Goal: Information Seeking & Learning: Compare options

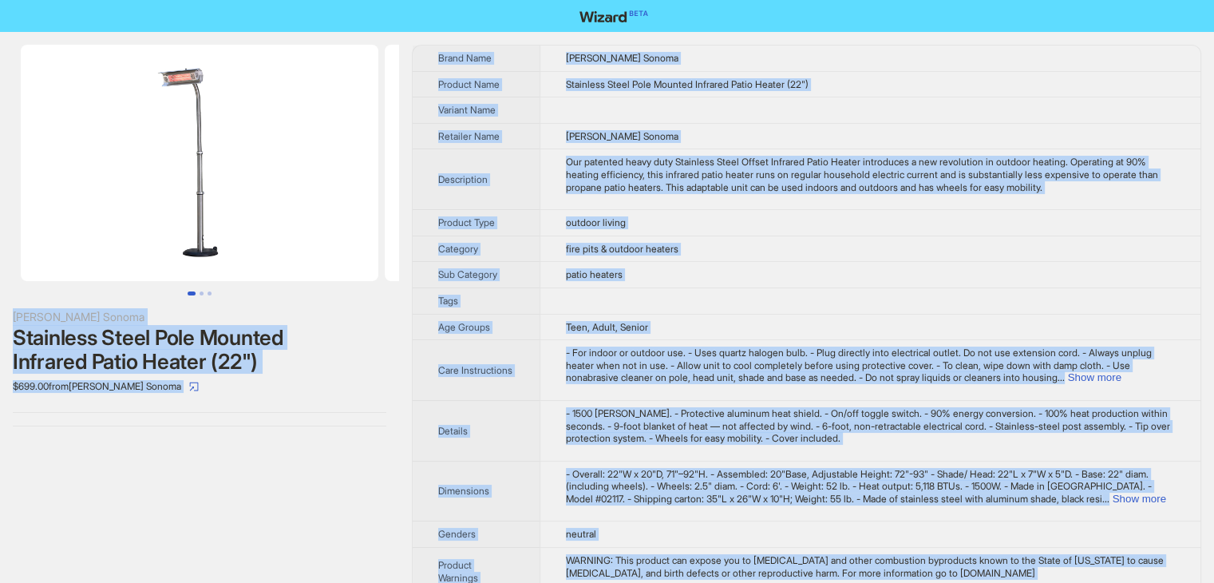
drag, startPoint x: 650, startPoint y: 560, endPoint x: 185, endPoint y: -69, distance: 782.1
click at [185, 0] on html "Williams Sonoma Stainless Steel Pole Mounted Infrared Patio Heater (22") $699.0…" at bounding box center [607, 347] width 1214 height 695
copy div "Williams Sonoma Stainless Steel Pole Mounted Infrared Patio Heater (22") $699.0…"
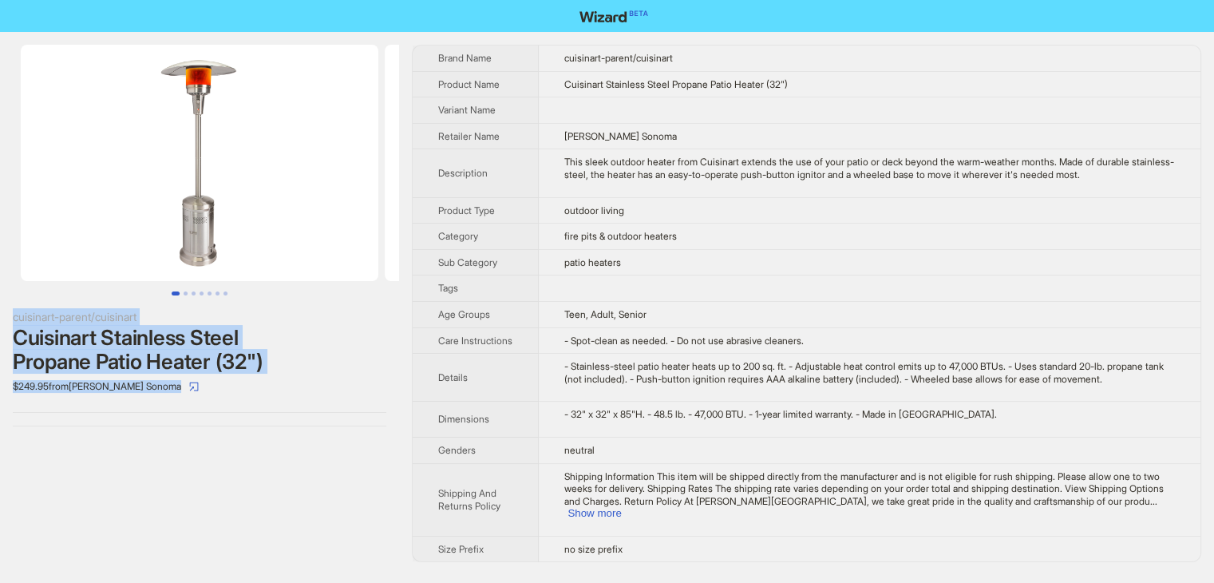
drag, startPoint x: 641, startPoint y: 567, endPoint x: 331, endPoint y: 108, distance: 554.3
click at [328, 109] on div "cuisinart-parent/cuisinart Cuisinart Stainless Steel Propane Patio Heater (32")…" at bounding box center [607, 291] width 1214 height 583
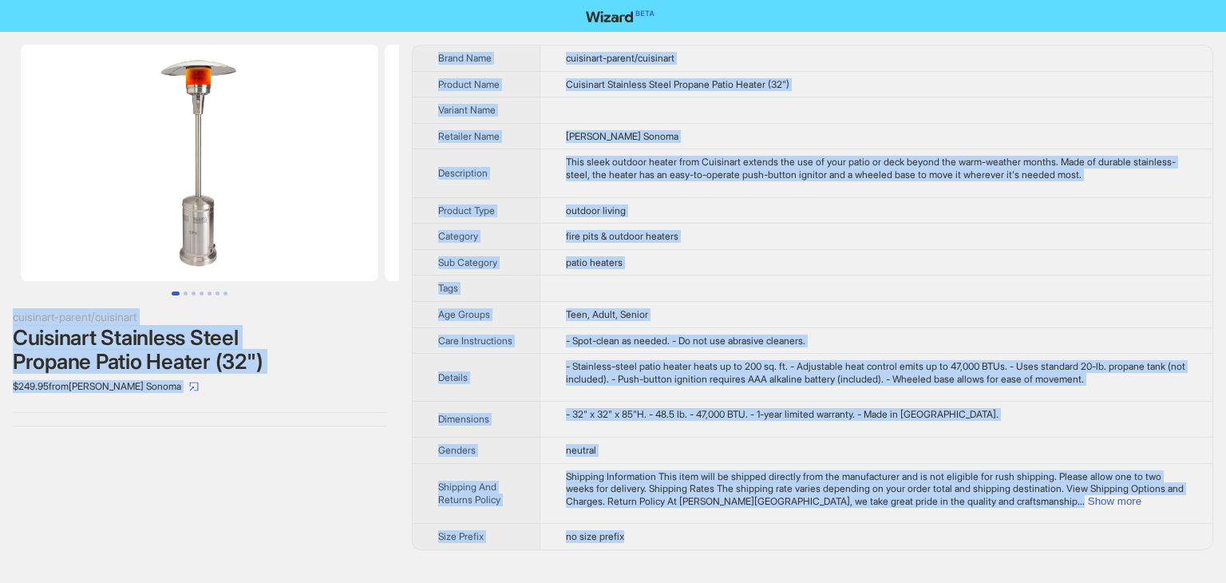
drag, startPoint x: 640, startPoint y: 564, endPoint x: 174, endPoint y: -29, distance: 753.4
click at [174, 0] on html "cuisinart-parent/cuisinart Cuisinart Stainless Steel Propane Patio Heater (32")…" at bounding box center [613, 291] width 1226 height 583
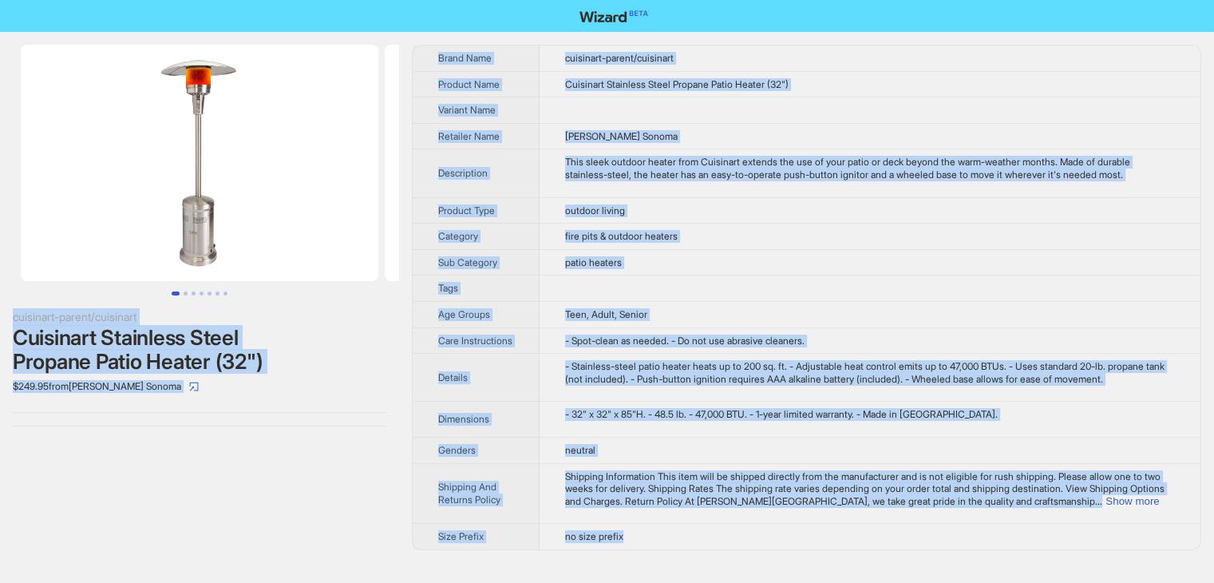
copy div "cuisinart-parent/cuisinart Cuisinart Stainless Steel Propane Patio Heater (32")…"
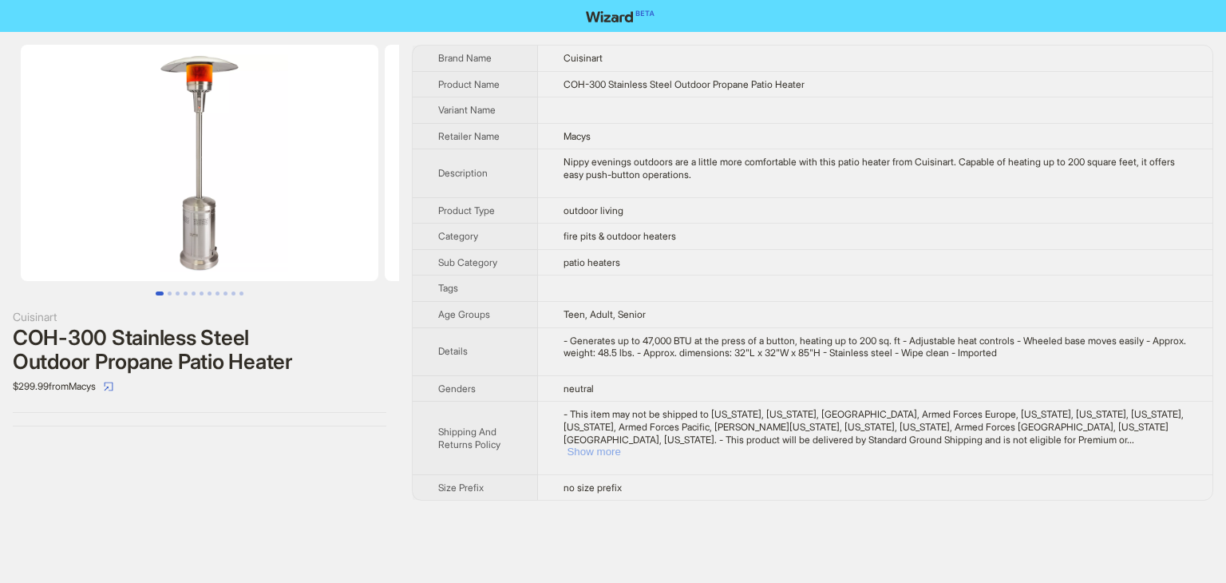
click at [620, 446] on button "Show more" at bounding box center [593, 452] width 53 height 12
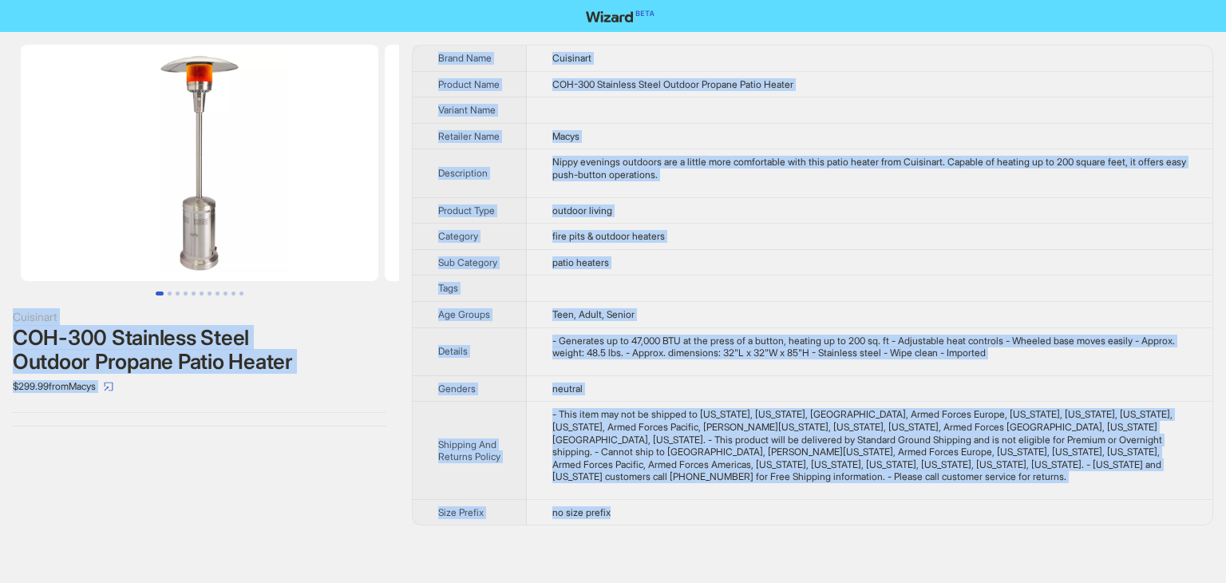
drag, startPoint x: 629, startPoint y: 505, endPoint x: 230, endPoint y: -69, distance: 699.9
click at [230, 0] on html "Cuisinart COH-300 Stainless Steel Outdoor Propane Patio Heater $299.99 from Mac…" at bounding box center [613, 291] width 1226 height 583
copy div "Cuisinart COH-300 Stainless Steel Outdoor Propane Patio Heater $299.99 from Mac…"
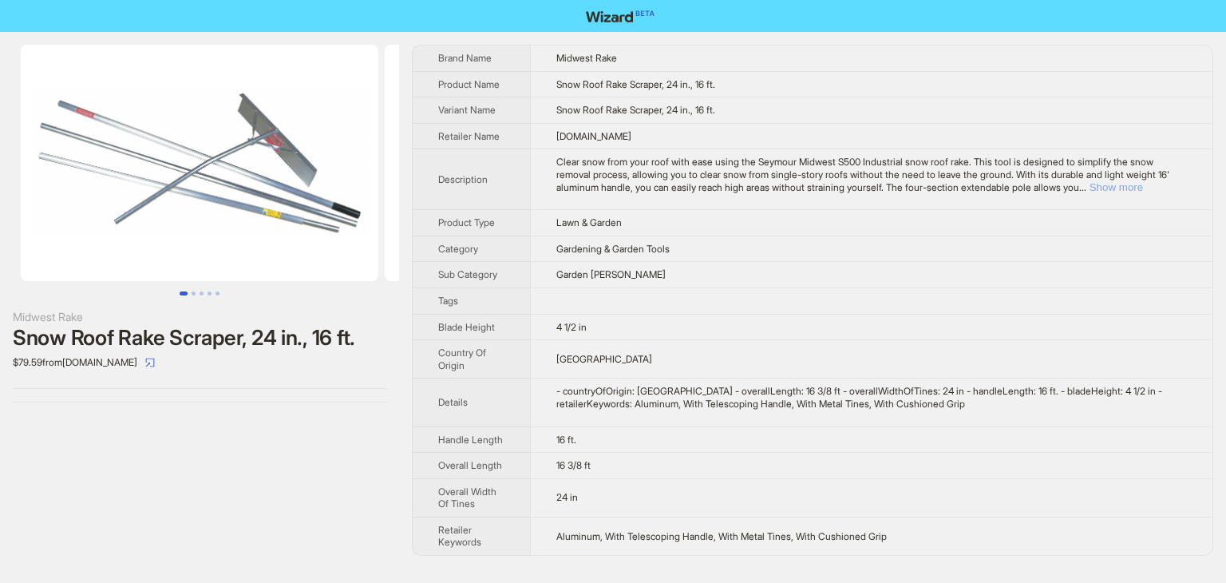
click at [1090, 193] on button "Show more" at bounding box center [1116, 187] width 53 height 12
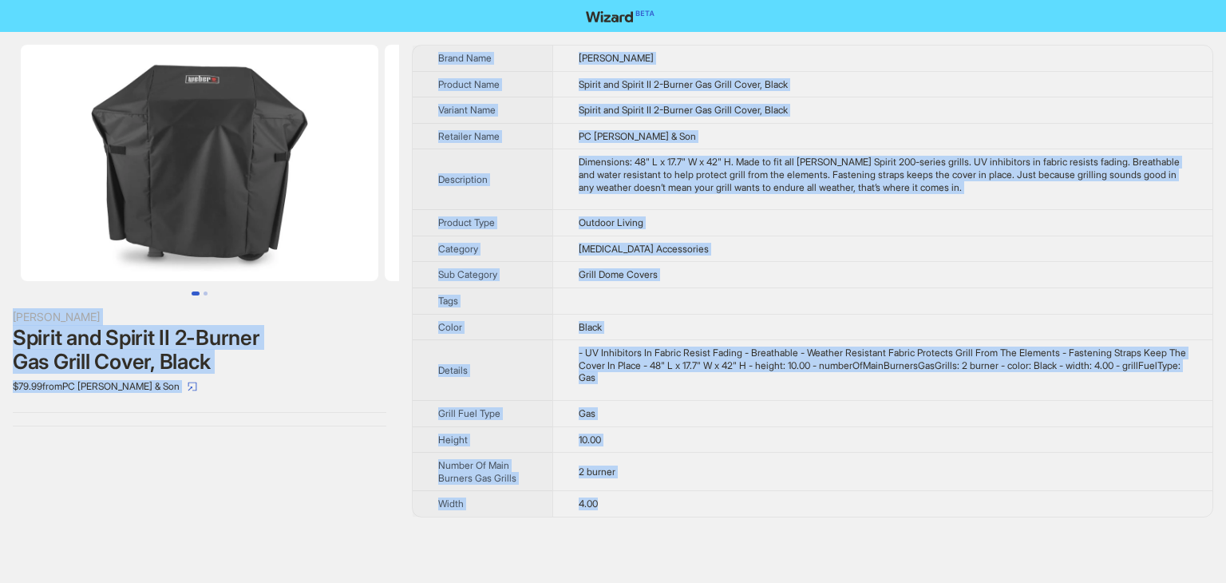
drag, startPoint x: 623, startPoint y: 499, endPoint x: 335, endPoint y: -2, distance: 577.9
click at [335, 0] on html "[PERSON_NAME] Spirit and Spirit II 2-Burner Gas Grill Cover, Black $79.99 from …" at bounding box center [613, 291] width 1226 height 583
copy div "Lorem Ipsumd sit Ametco AD 0-Elitse Doe Tempo Incid, Utlab $95.65 etdo MA Aliqu…"
click at [812, 126] on td "PC [PERSON_NAME] & Son" at bounding box center [882, 136] width 660 height 26
drag, startPoint x: 613, startPoint y: 503, endPoint x: 419, endPoint y: -21, distance: 558.5
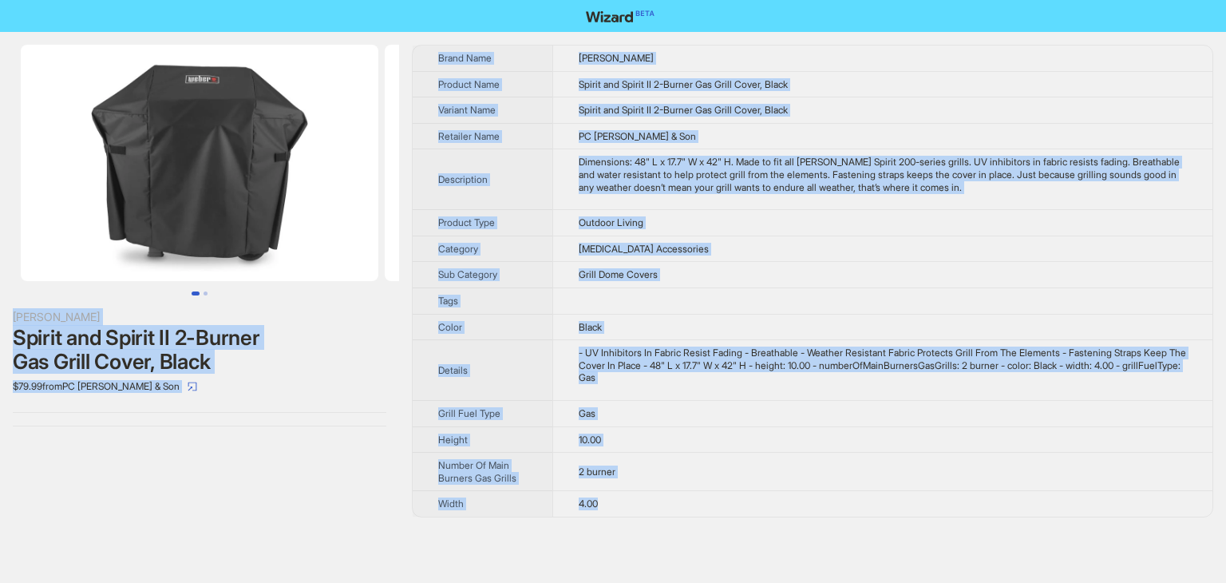
click at [419, 0] on html "[PERSON_NAME] Spirit and Spirit II 2-Burner Gas Grill Cover, Black $79.99 from …" at bounding box center [613, 291] width 1226 height 583
copy div "Lorem Ipsumd sit Ametco AD 0-Elitse Doe Tempo Incid, Utlab $95.65 etdo MA Aliqu…"
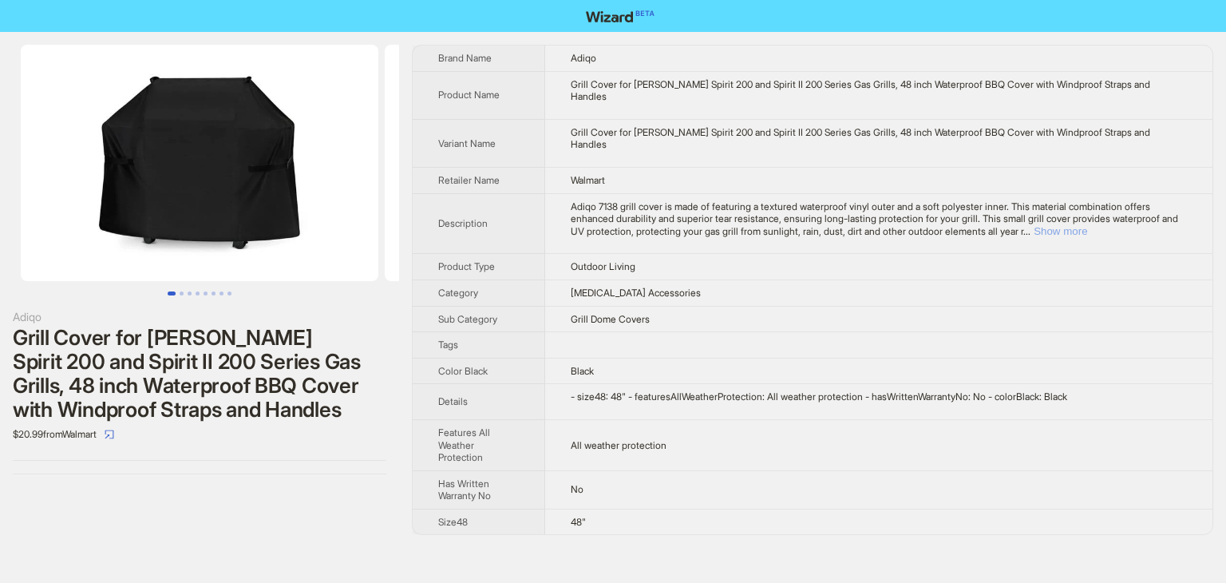
click at [1087, 225] on button "Show more" at bounding box center [1060, 231] width 53 height 12
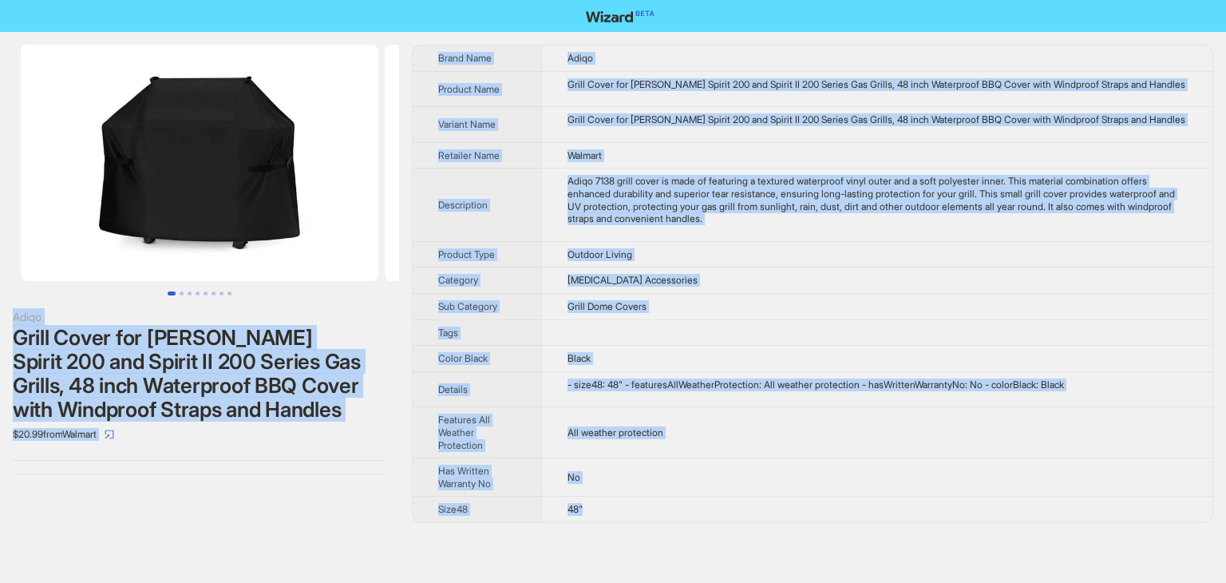
drag, startPoint x: 603, startPoint y: 509, endPoint x: 301, endPoint y: 34, distance: 562.8
click at [148, 0] on html "Adiqo Grill Cover for Weber Spirit 200 and Spirit II 200 Series Gas Grills, 48 …" at bounding box center [613, 291] width 1226 height 583
copy div "Adiqo Grill Cover for Weber Spirit 200 and Spirit II 200 Series Gas Grills, 48 …"
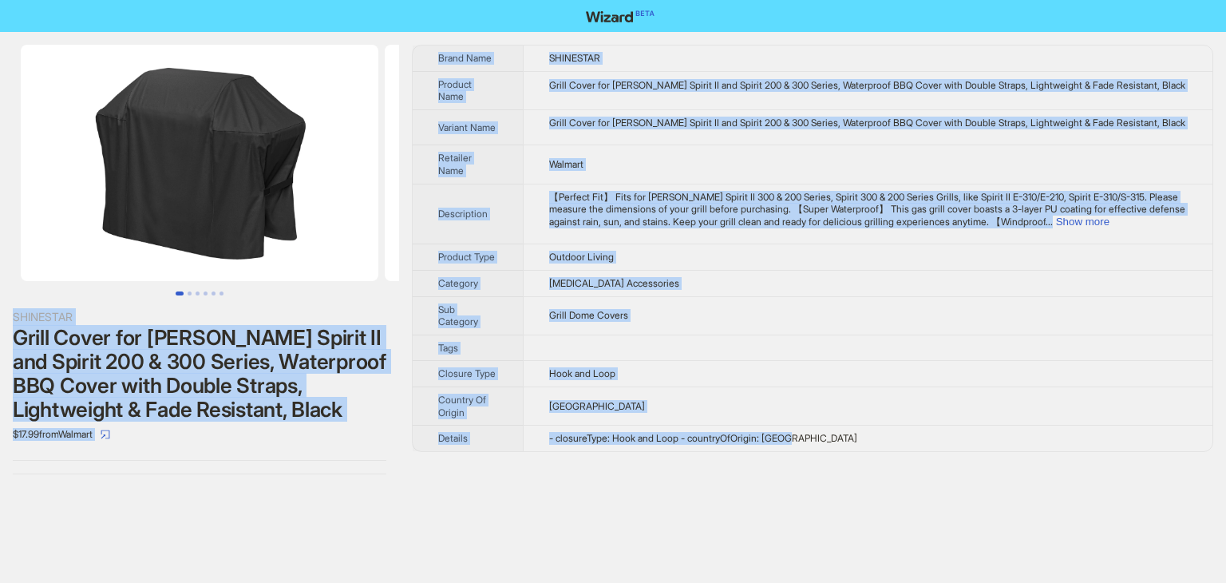
drag, startPoint x: 826, startPoint y: 434, endPoint x: 220, endPoint y: -69, distance: 787.5
click at [220, 0] on html "SHINESTAR Grill Cover for Weber Spirit II and Spirit 200 & 300 Series, Waterpro…" at bounding box center [613, 291] width 1226 height 583
copy div "SHINESTAR Grill Cover for Weber Spirit II and Spirit 200 & 300 Series, Waterpro…"
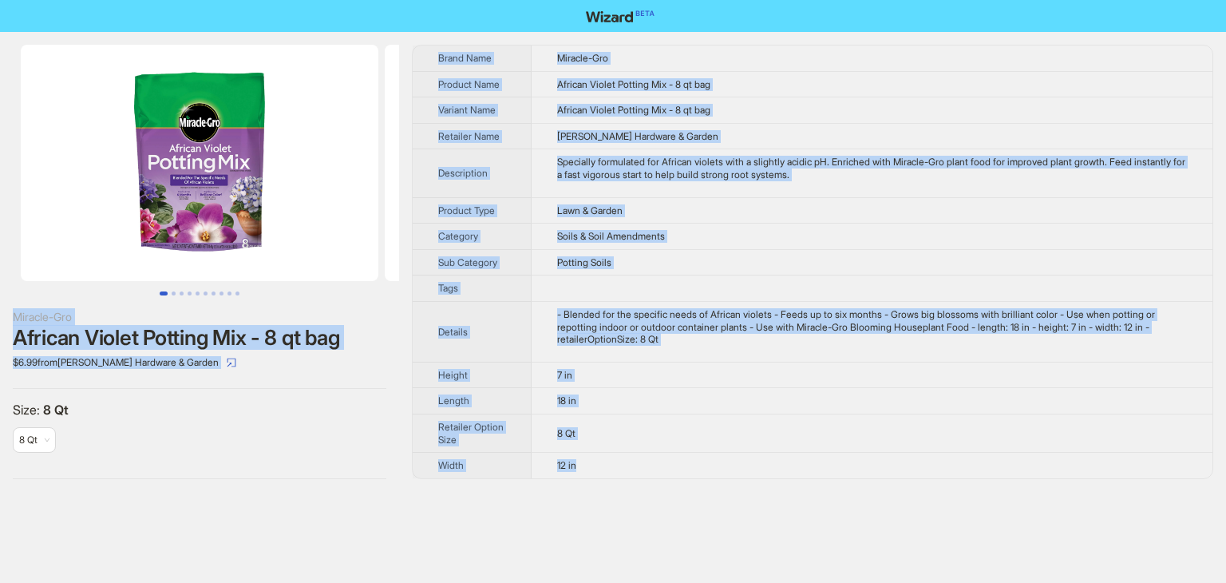
drag, startPoint x: 597, startPoint y: 456, endPoint x: 323, endPoint y: -68, distance: 591.4
click at [323, 0] on html "Miracle-Gro African Violet Potting Mix - 8 qt bag $6.99 from Sullivan Hardware …" at bounding box center [613, 291] width 1226 height 583
copy div "Miracle-Gro African Violet Potting Mix - 8 qt bag $6.99 from Sullivan Hardware …"
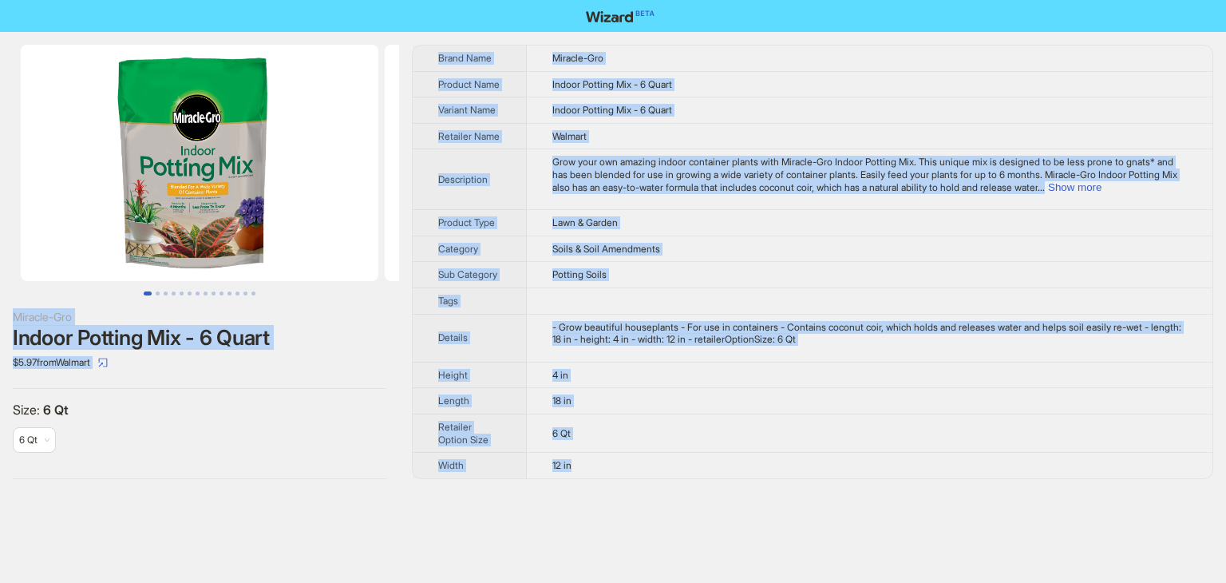
drag, startPoint x: 585, startPoint y: 486, endPoint x: 206, endPoint y: -50, distance: 657.0
click at [206, 0] on html "Miracle-Gro Indoor Potting Mix - 6 Quart $5.97 from Walmart Size : 6 Qt 6 Qt Br…" at bounding box center [613, 291] width 1226 height 583
copy div "Miracle-Gro Indoor Potting Mix - 6 Quart $5.97 from Walmart Size : 6 Qt 6 Qt Br…"
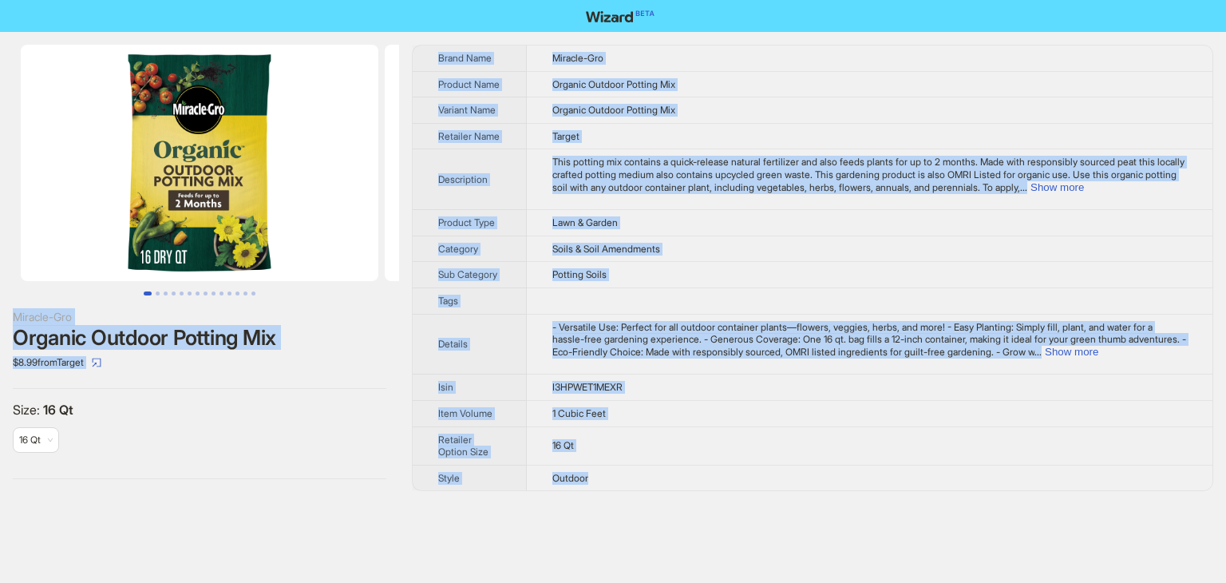
drag, startPoint x: 597, startPoint y: 493, endPoint x: 291, endPoint y: -69, distance: 640.3
click at [291, 0] on html "Miracle-Gro Organic Outdoor Potting Mix $8.99 from Target Size : 16 Qt 16 Qt Br…" at bounding box center [613, 291] width 1226 height 583
copy div "Loremip-Dol Sitamet Consect Adipisc Eli $8.71 sedd Eiusmo Temp : 84 In 61 Ut La…"
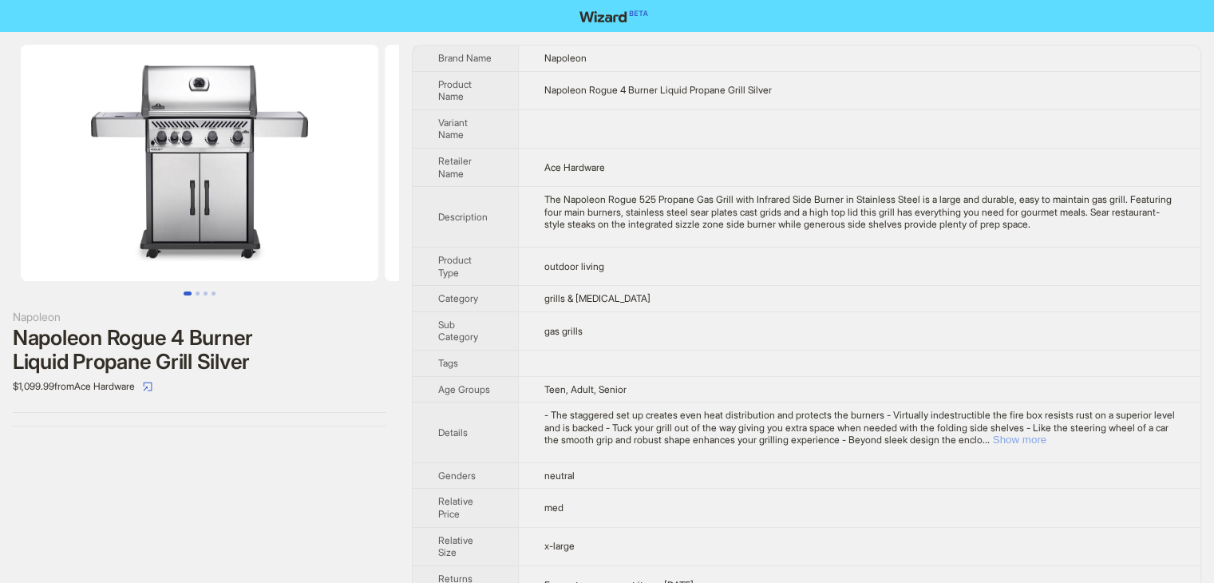
click at [1047, 441] on button "Show more" at bounding box center [1019, 440] width 53 height 12
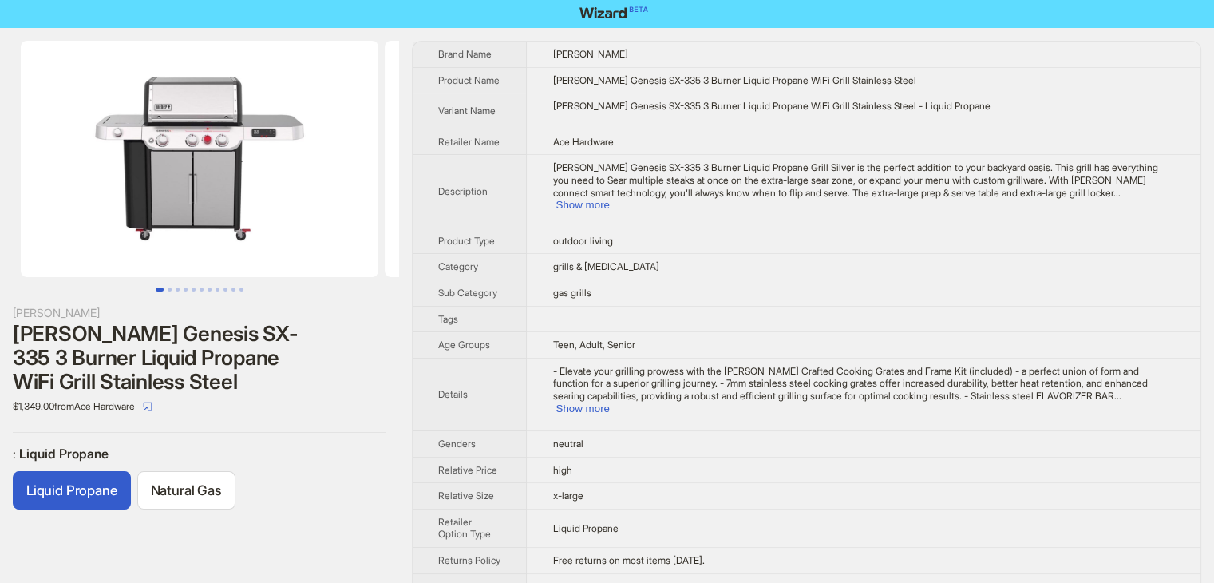
scroll to position [6, 0]
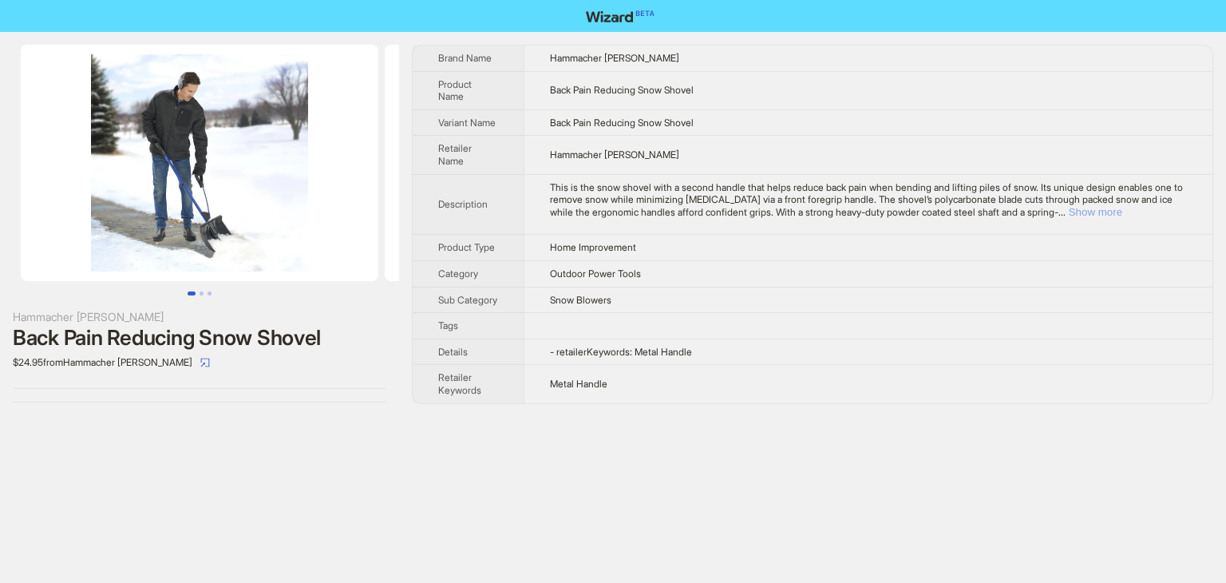
click at [1123, 213] on button "Show more" at bounding box center [1095, 212] width 53 height 12
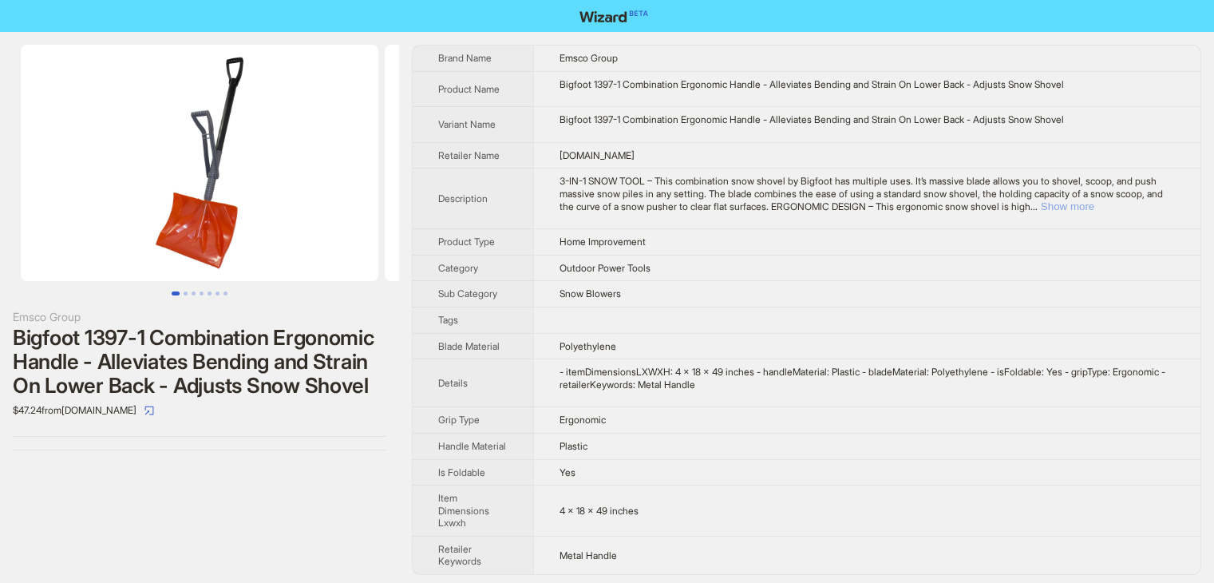
click at [1095, 205] on button "Show more" at bounding box center [1067, 206] width 53 height 12
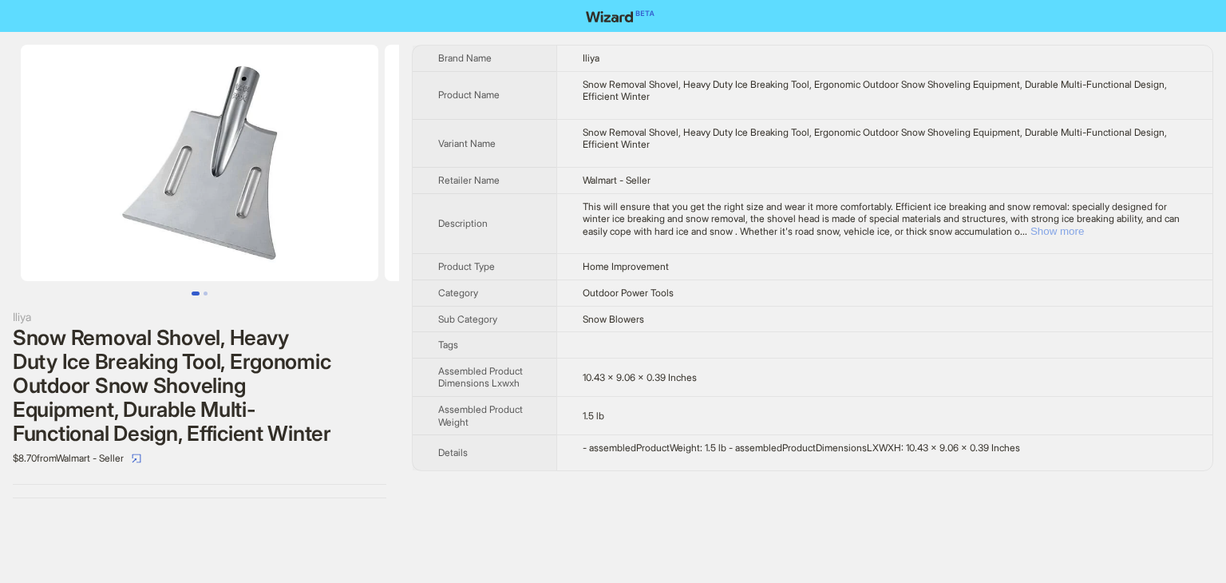
click at [1084, 231] on button "Show more" at bounding box center [1057, 231] width 53 height 12
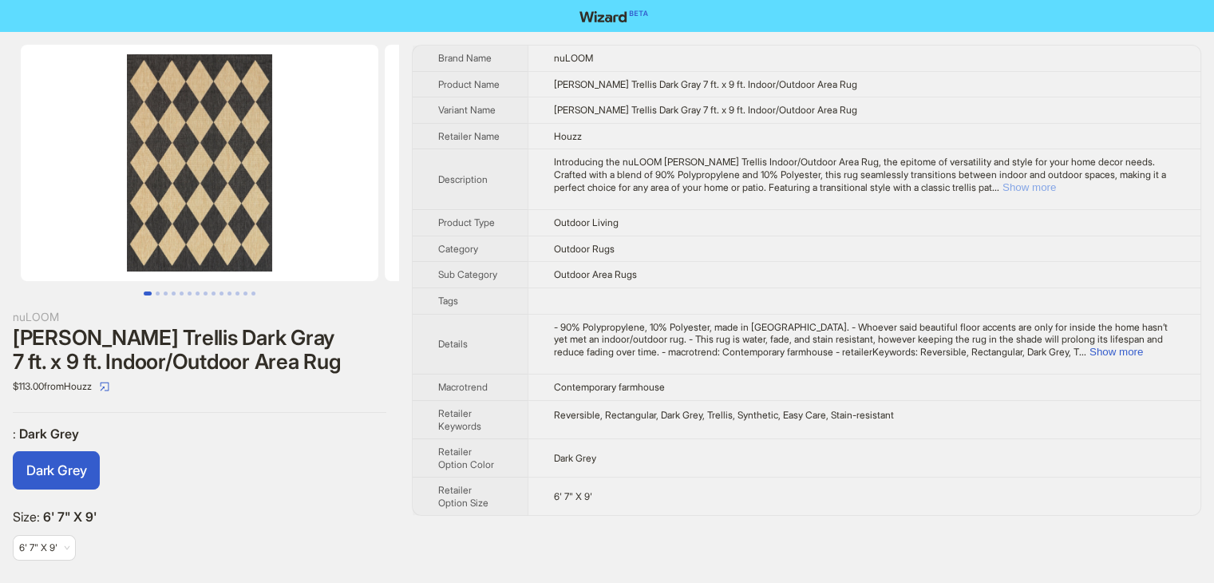
click at [1056, 189] on button "Show more" at bounding box center [1029, 187] width 53 height 12
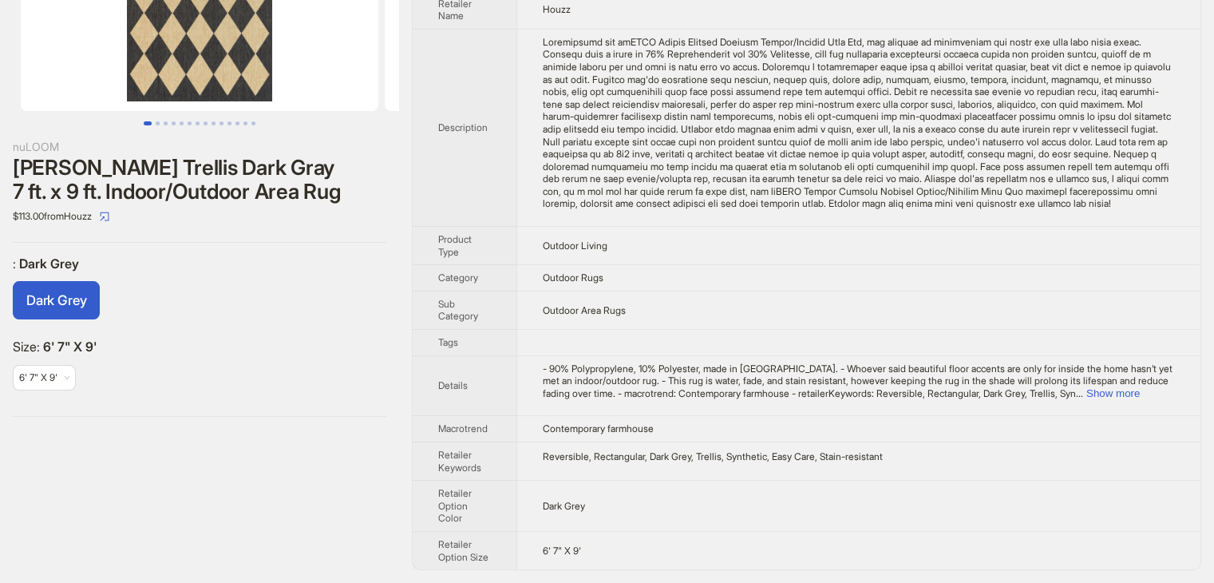
scroll to position [181, 0]
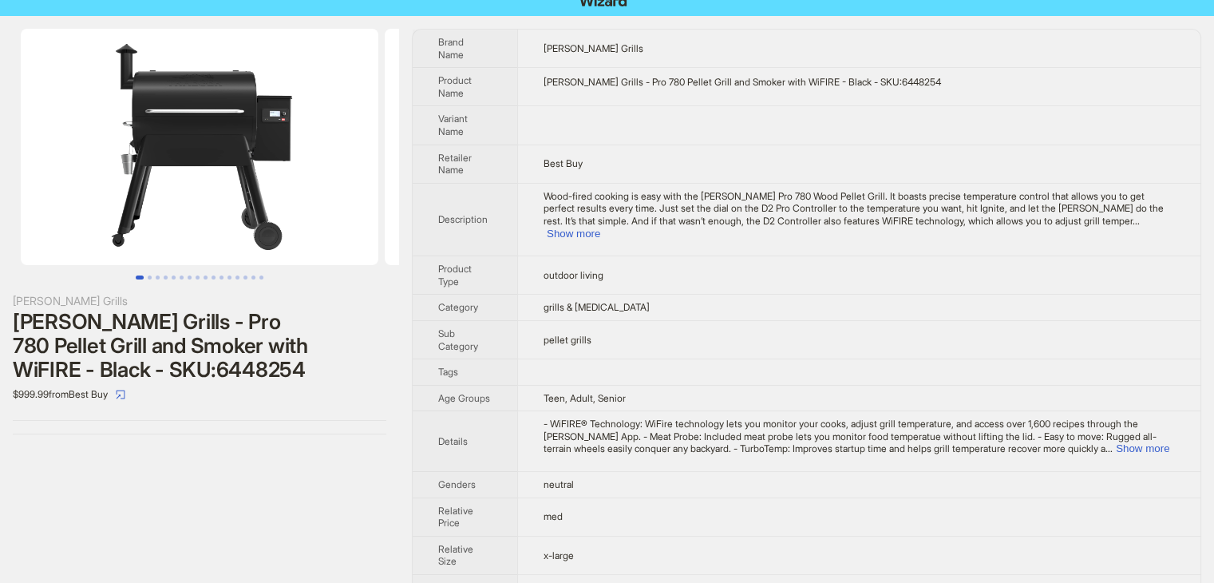
scroll to position [20, 0]
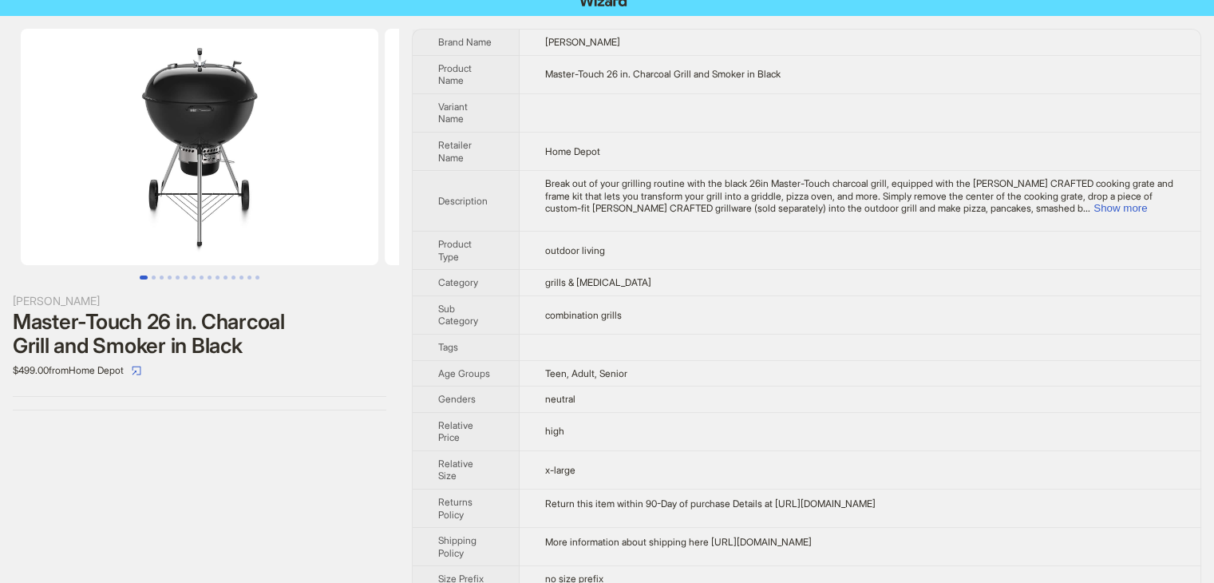
scroll to position [24, 0]
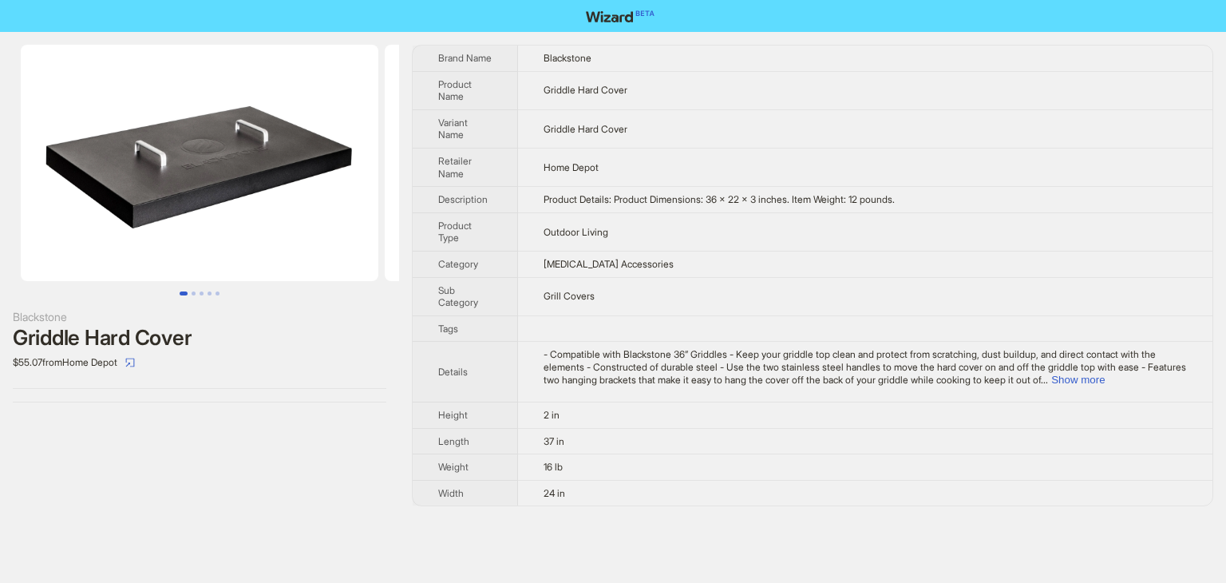
click at [188, 291] on button "Go to slide 1" at bounding box center [184, 293] width 8 height 4
click at [192, 291] on button "Go to slide 2" at bounding box center [194, 293] width 4 height 4
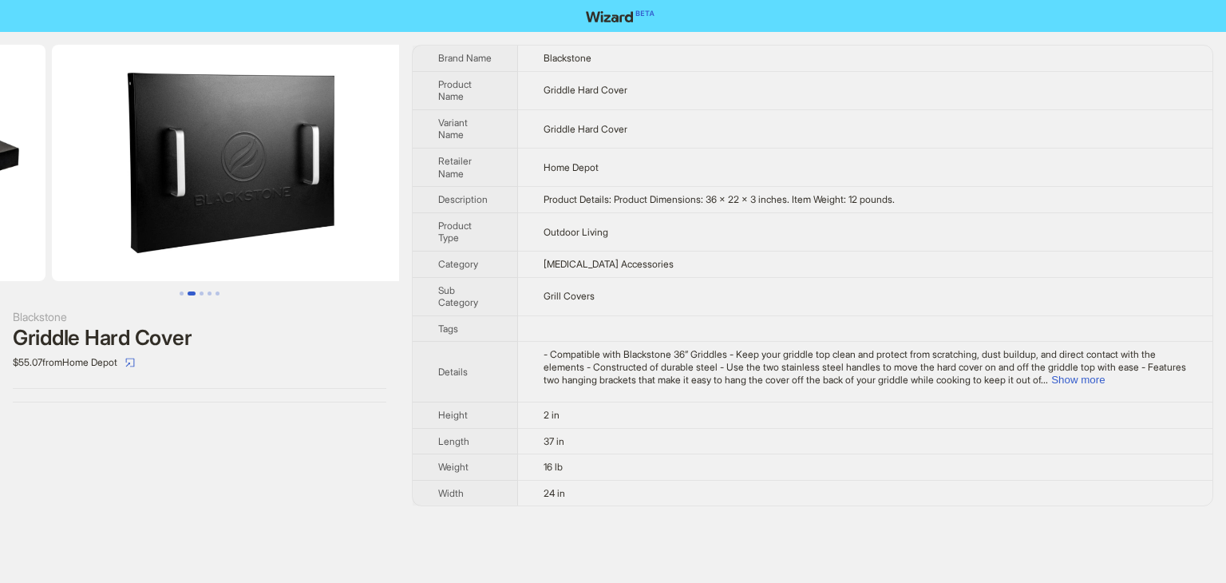
scroll to position [0, 364]
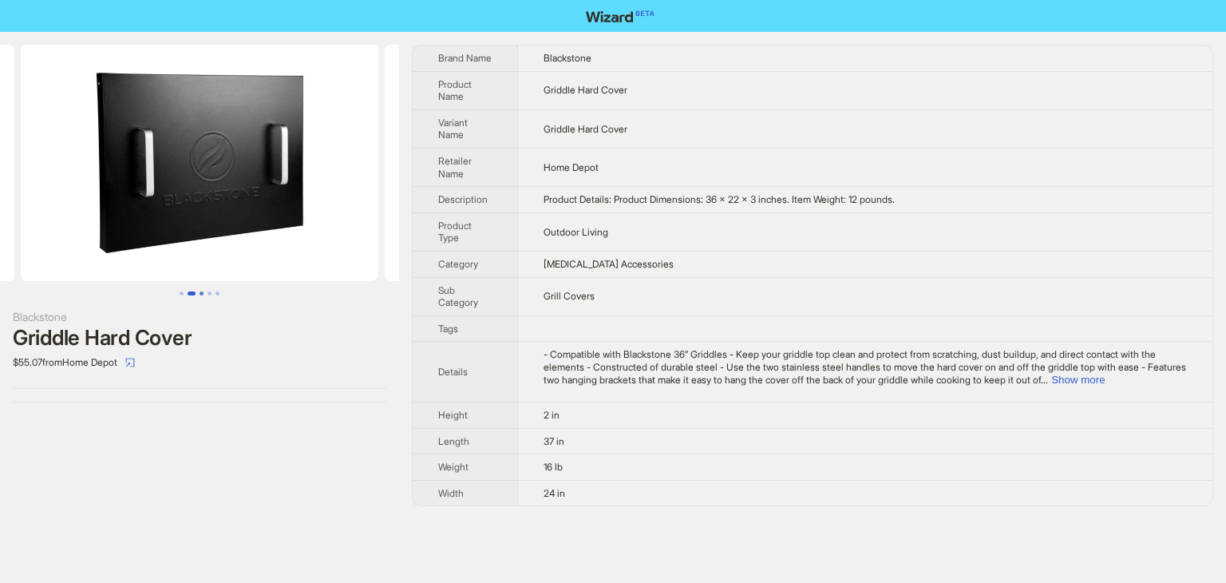
click at [201, 291] on button "Go to slide 3" at bounding box center [202, 293] width 4 height 4
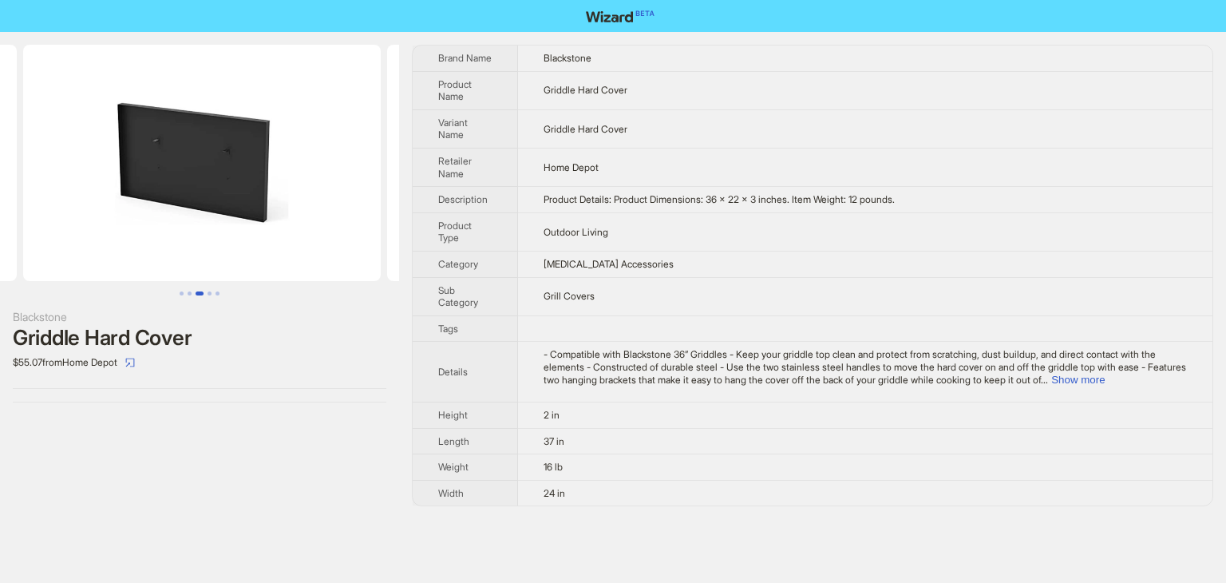
scroll to position [0, 728]
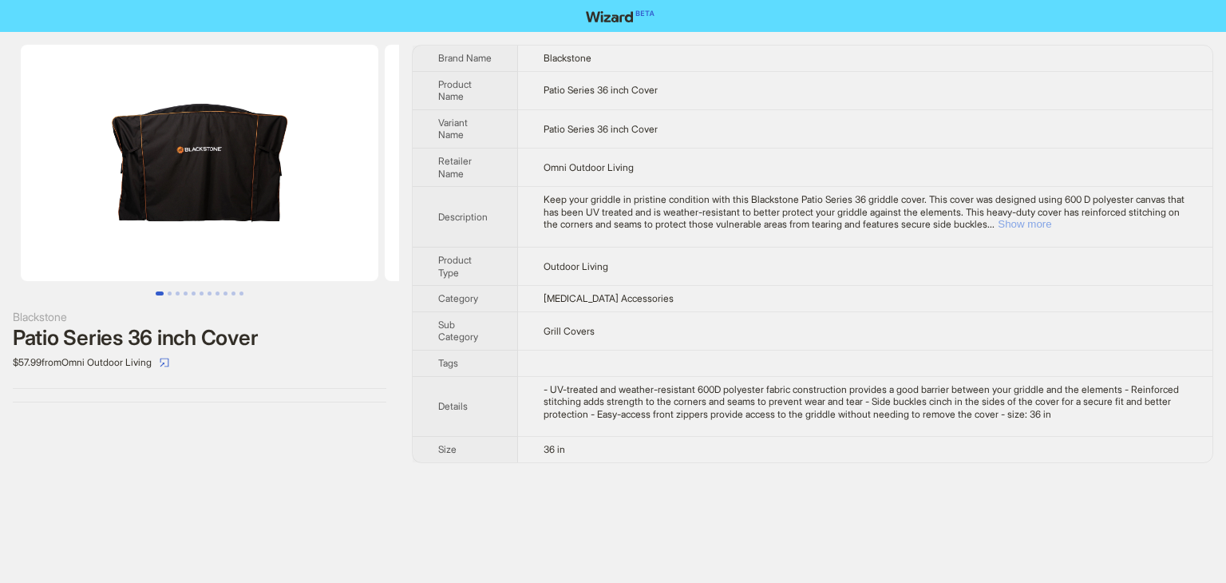
click at [1052, 225] on button "Show more" at bounding box center [1024, 224] width 53 height 12
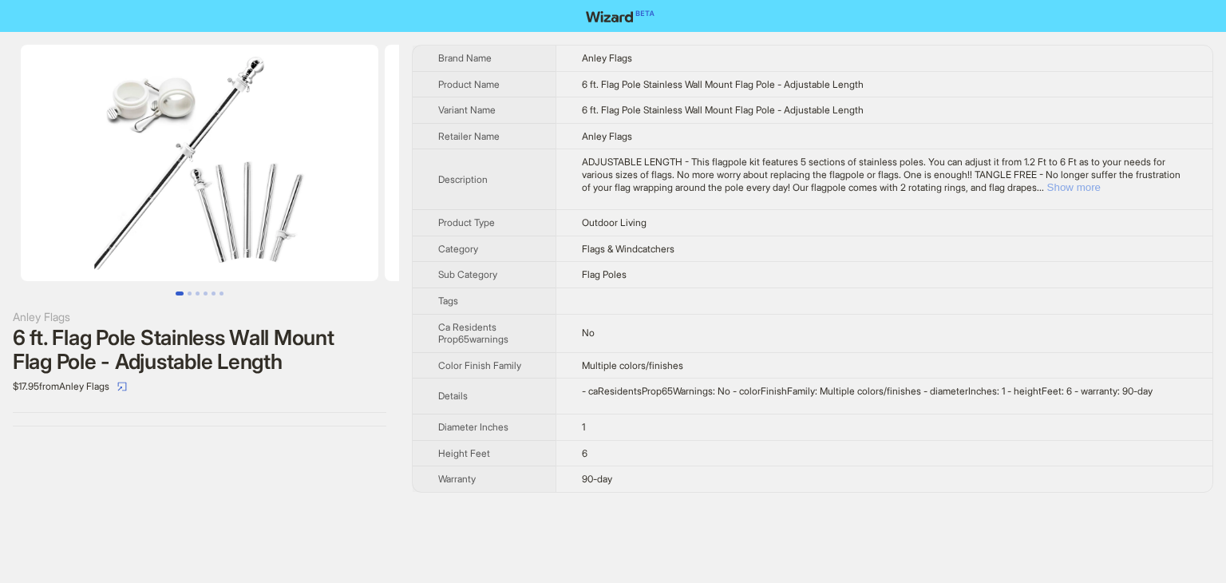
click at [1101, 181] on button "Show more" at bounding box center [1074, 187] width 53 height 12
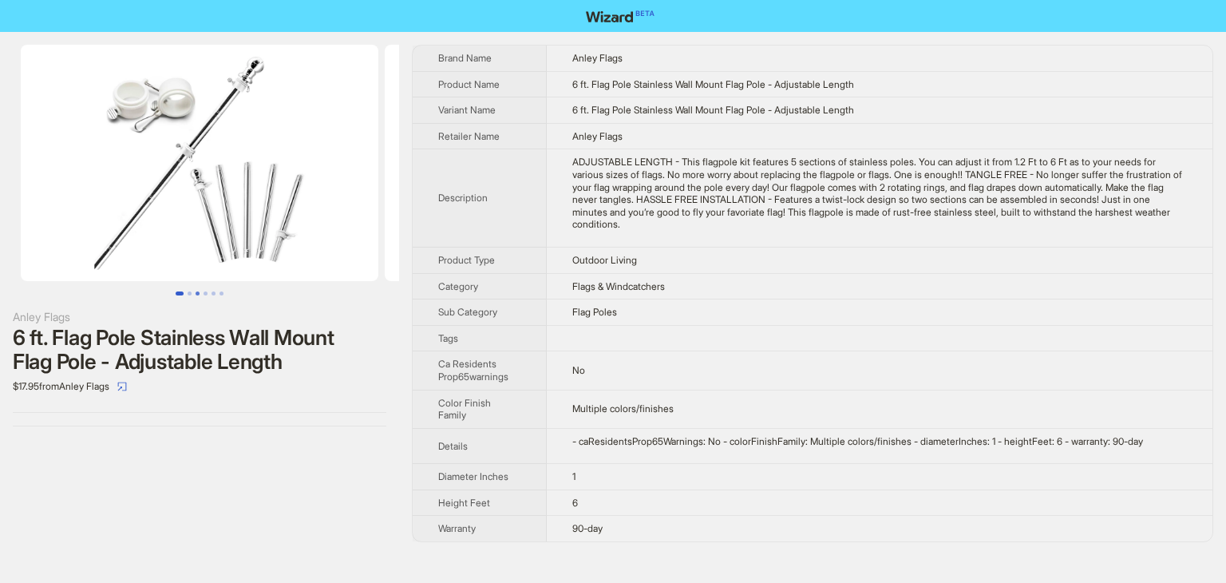
click at [197, 295] on button "Go to slide 3" at bounding box center [198, 293] width 4 height 4
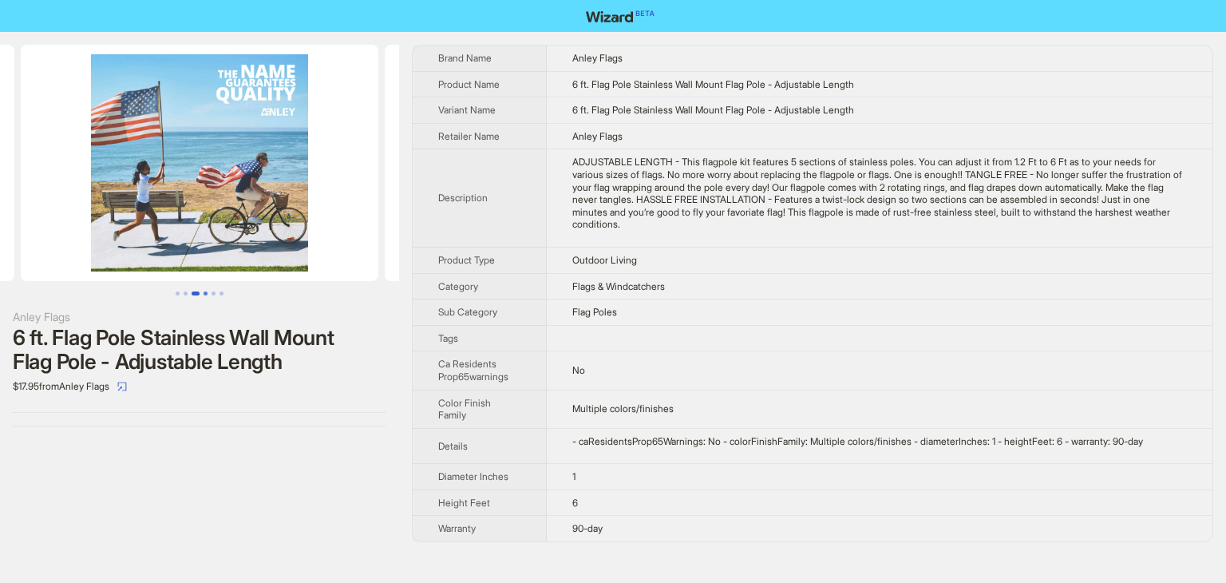
click at [208, 291] on button "Go to slide 4" at bounding box center [206, 293] width 4 height 4
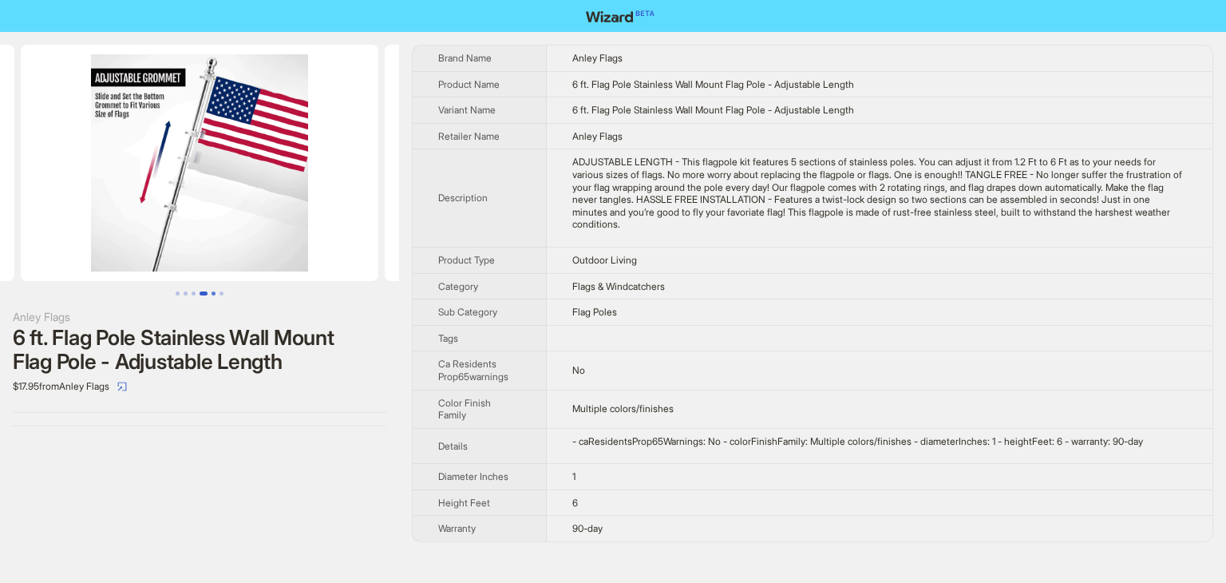
click at [214, 291] on button "Go to slide 5" at bounding box center [214, 293] width 4 height 4
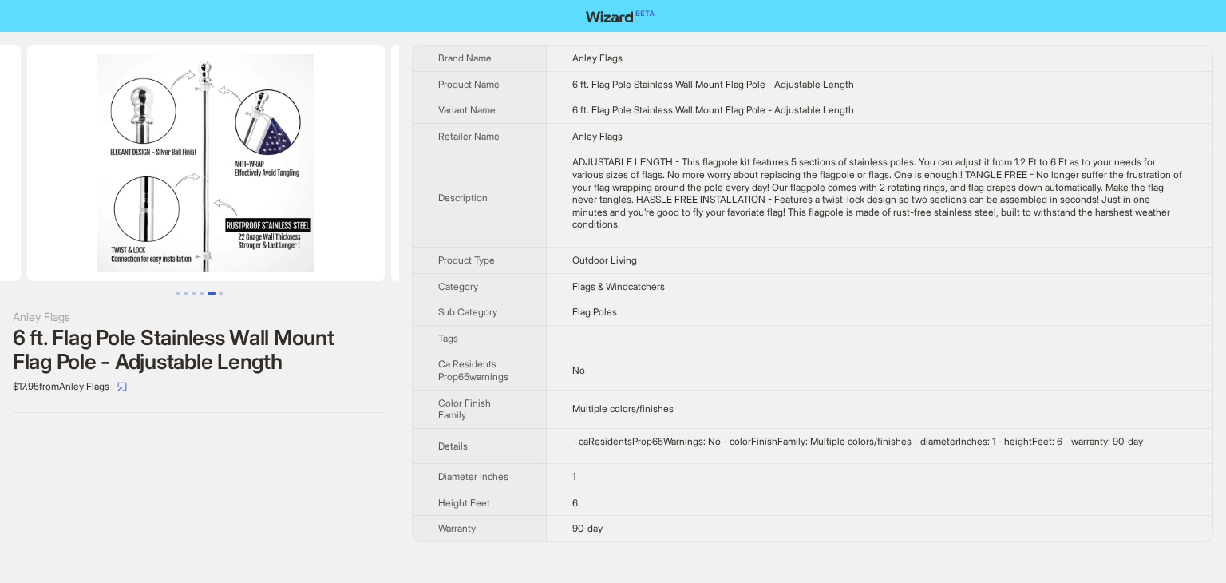
scroll to position [0, 1456]
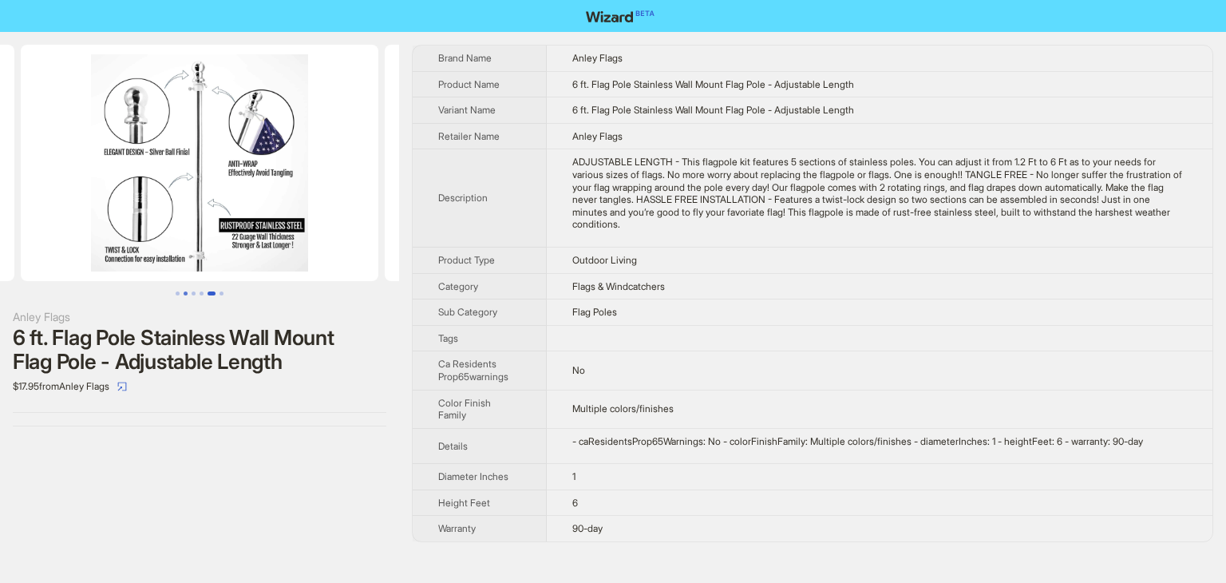
click at [185, 293] on button "Go to slide 2" at bounding box center [186, 293] width 4 height 4
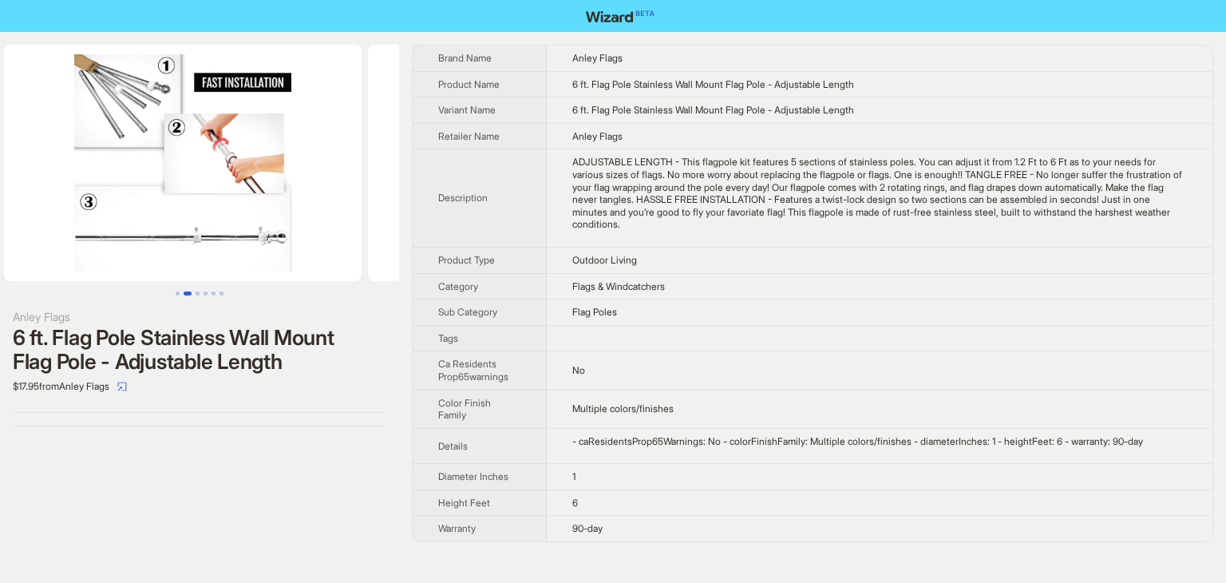
scroll to position [0, 364]
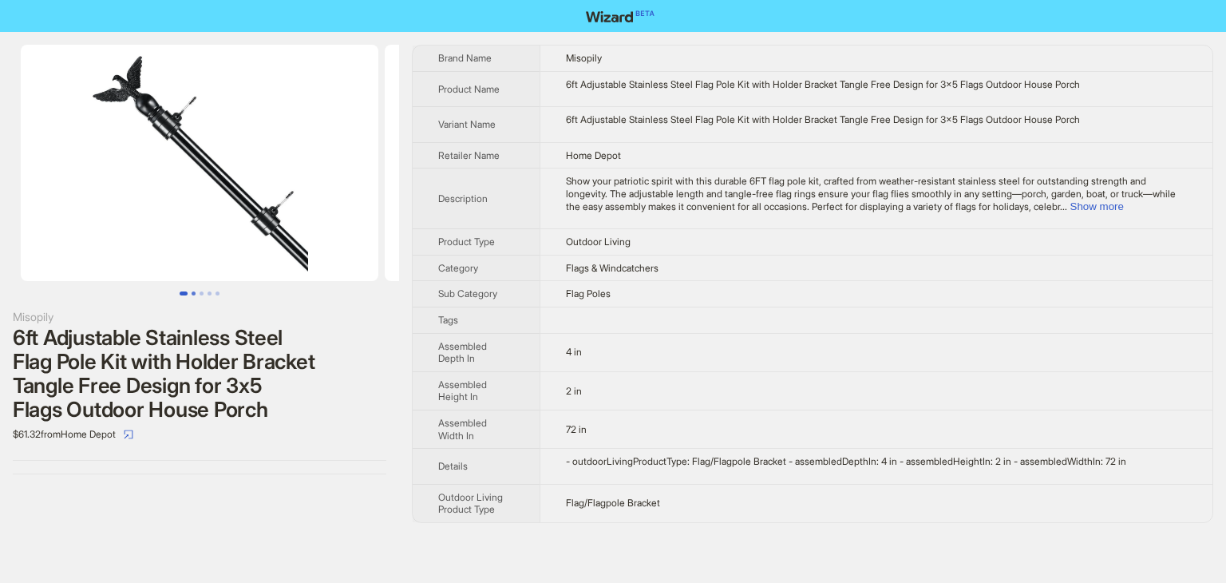
click at [192, 291] on button "Go to slide 2" at bounding box center [194, 293] width 4 height 4
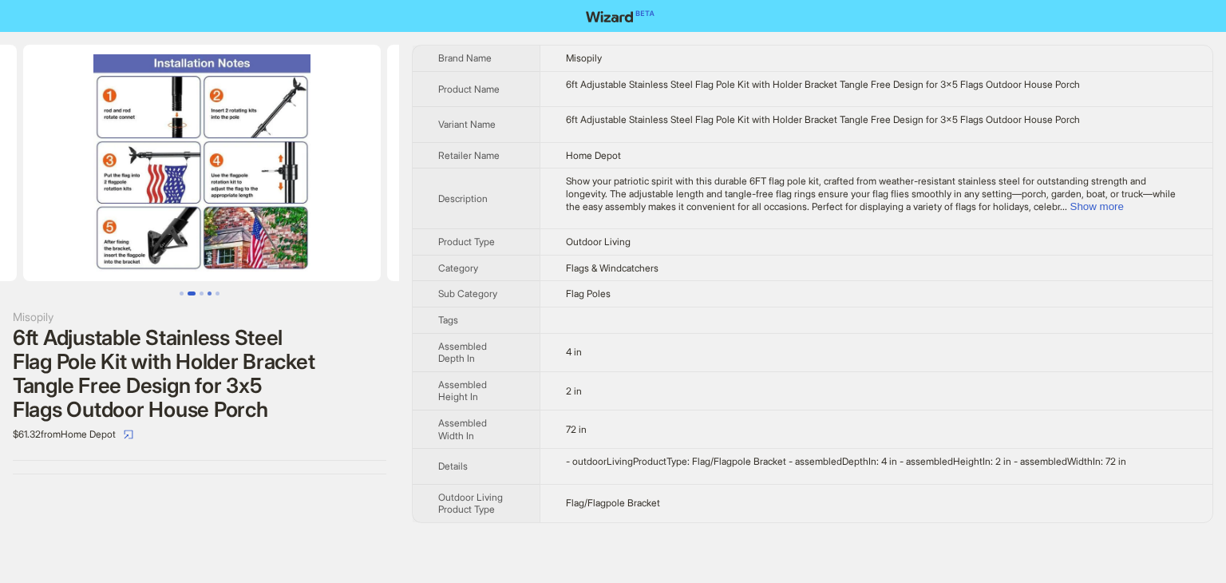
scroll to position [0, 364]
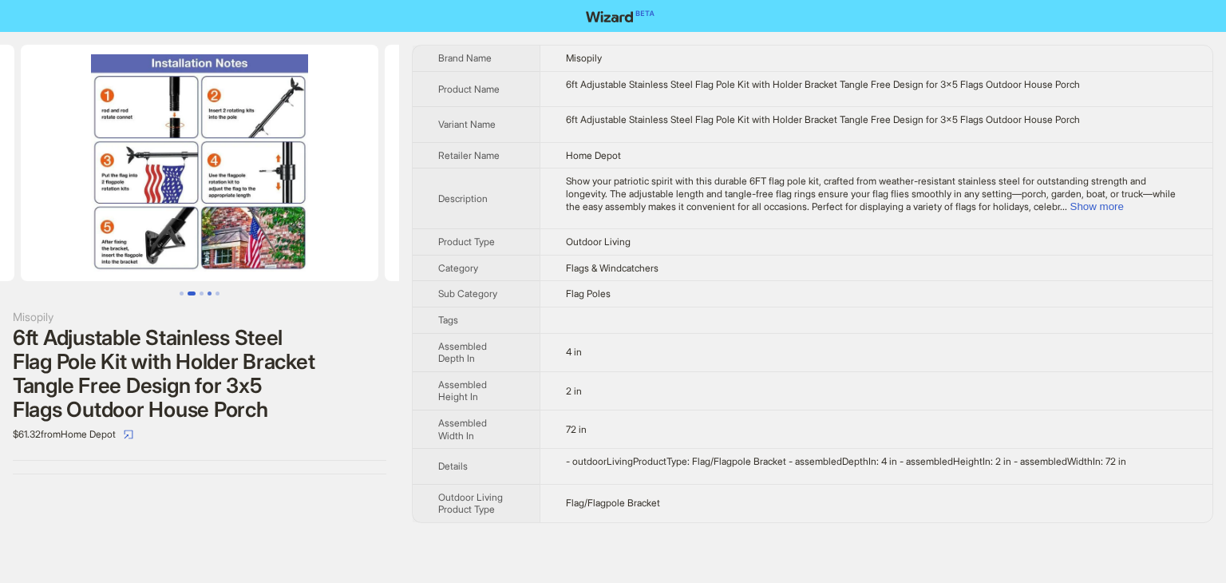
click at [208, 295] on button "Go to slide 4" at bounding box center [210, 293] width 4 height 4
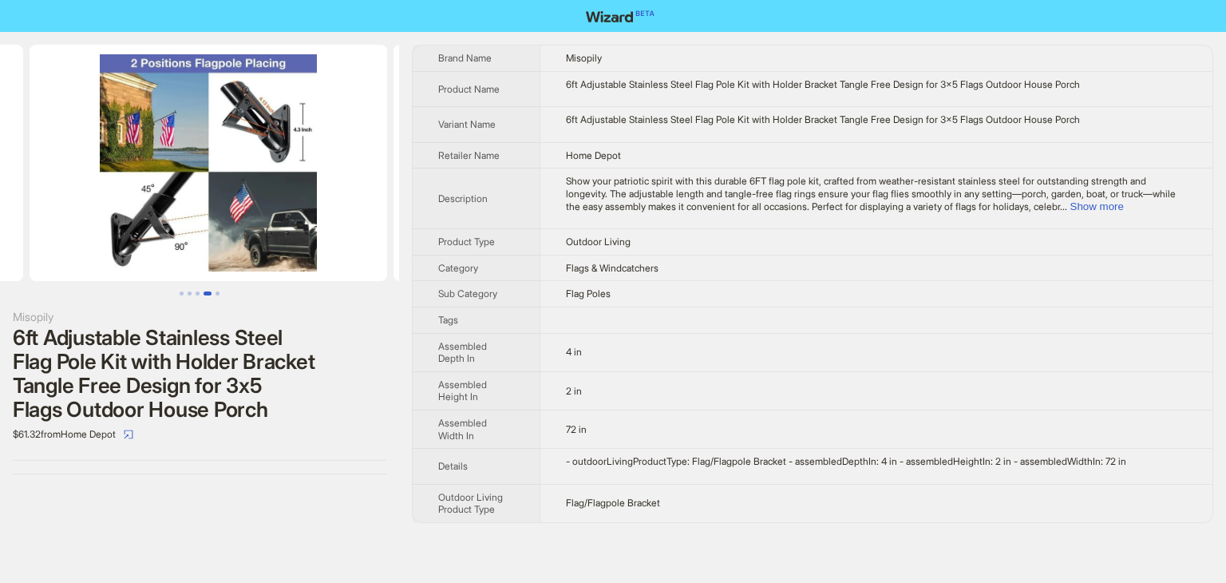
scroll to position [0, 1092]
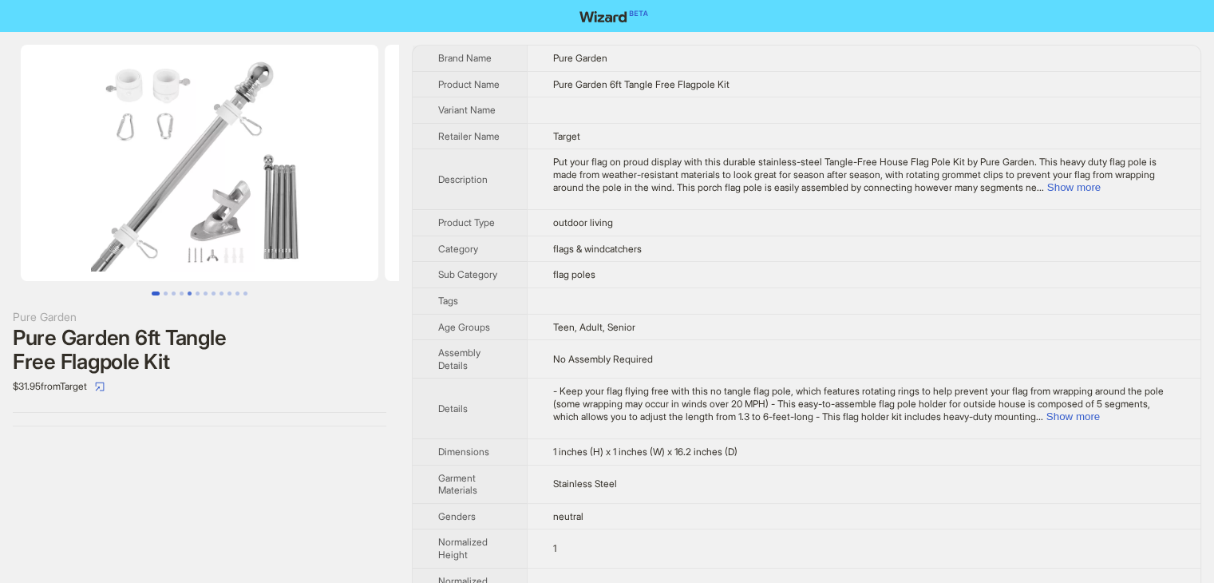
click at [190, 291] on button "Go to slide 5" at bounding box center [190, 293] width 4 height 4
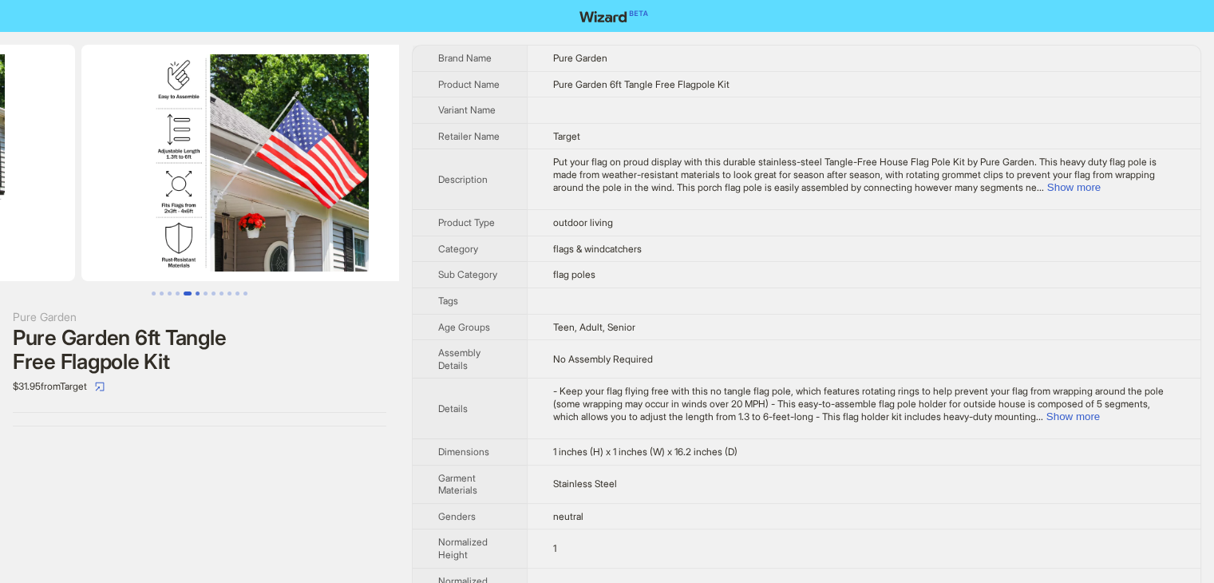
scroll to position [0, 1456]
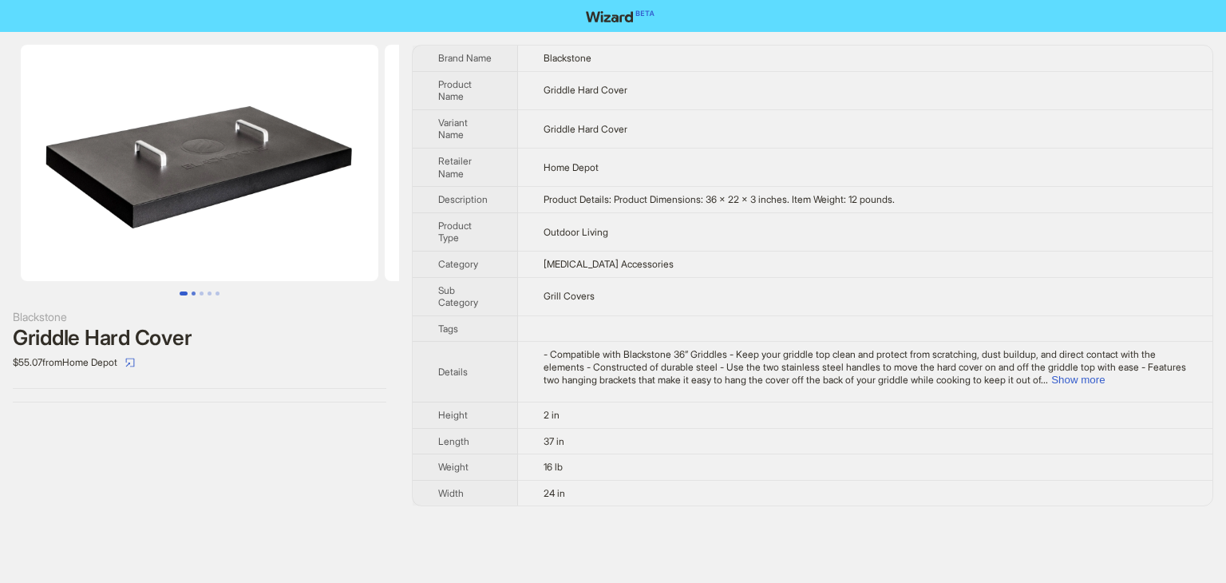
click at [192, 292] on button "Go to slide 2" at bounding box center [194, 293] width 4 height 4
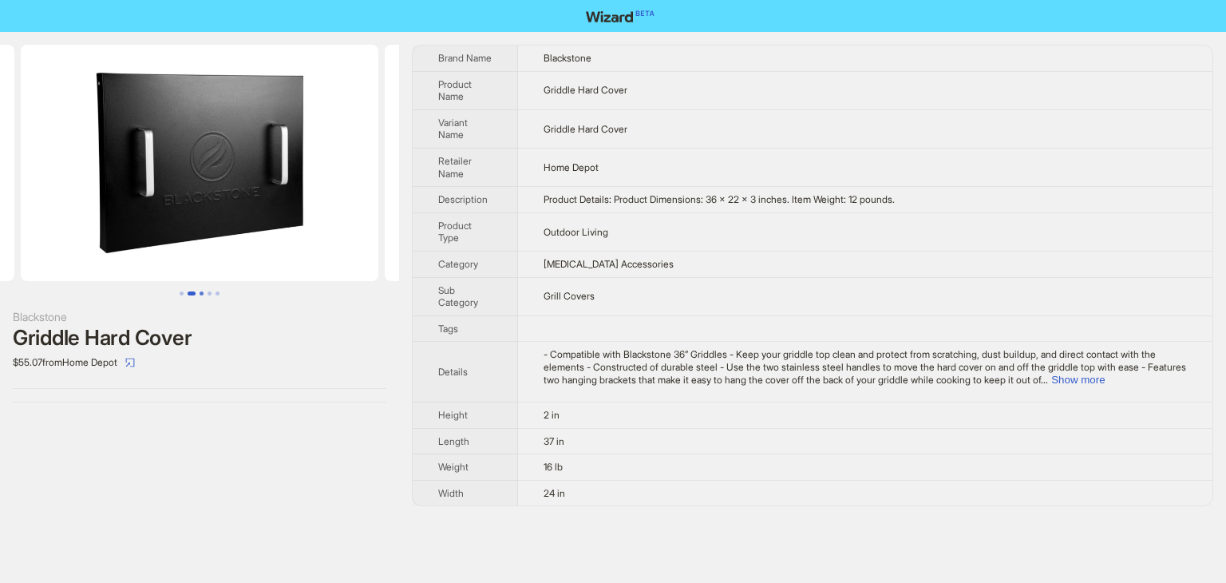
click at [204, 294] on button "Go to slide 3" at bounding box center [202, 293] width 4 height 4
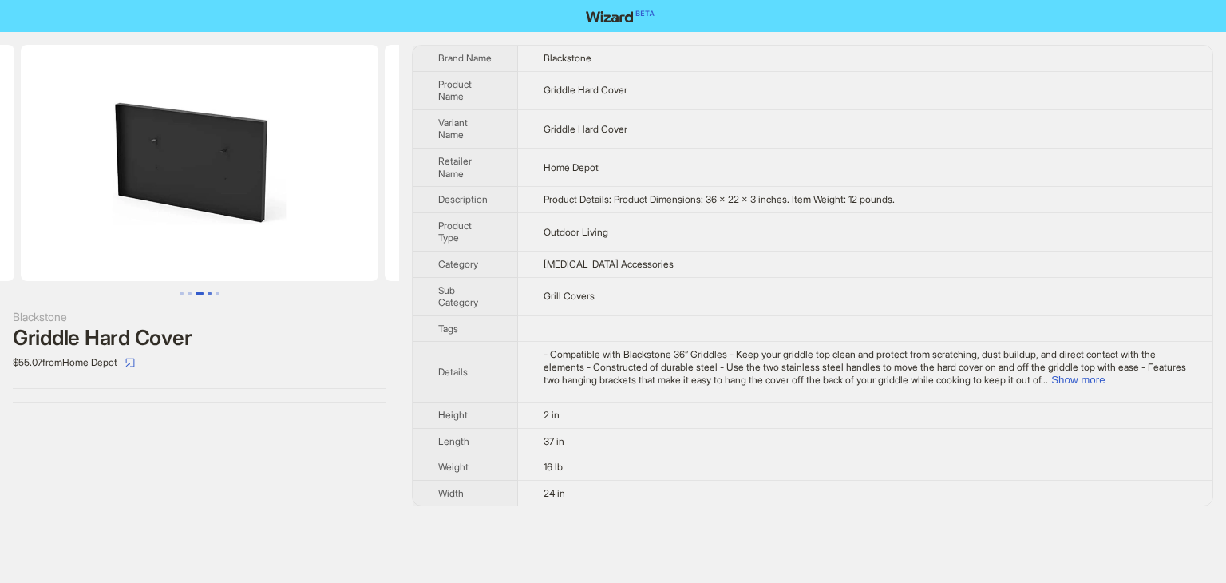
click at [208, 291] on button "Go to slide 4" at bounding box center [210, 293] width 4 height 4
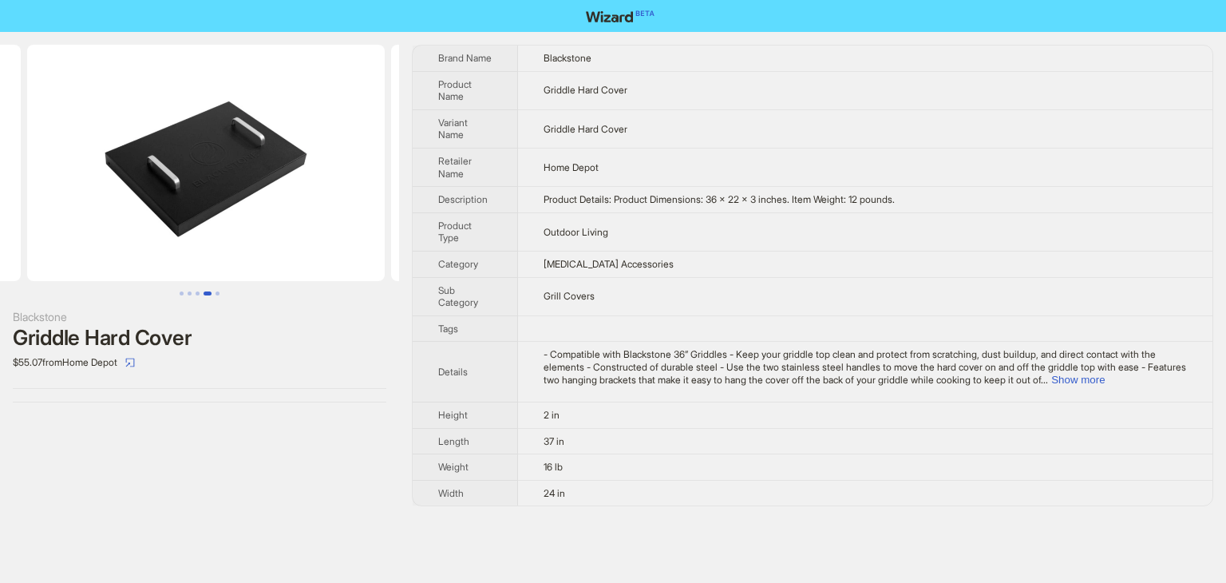
scroll to position [0, 1092]
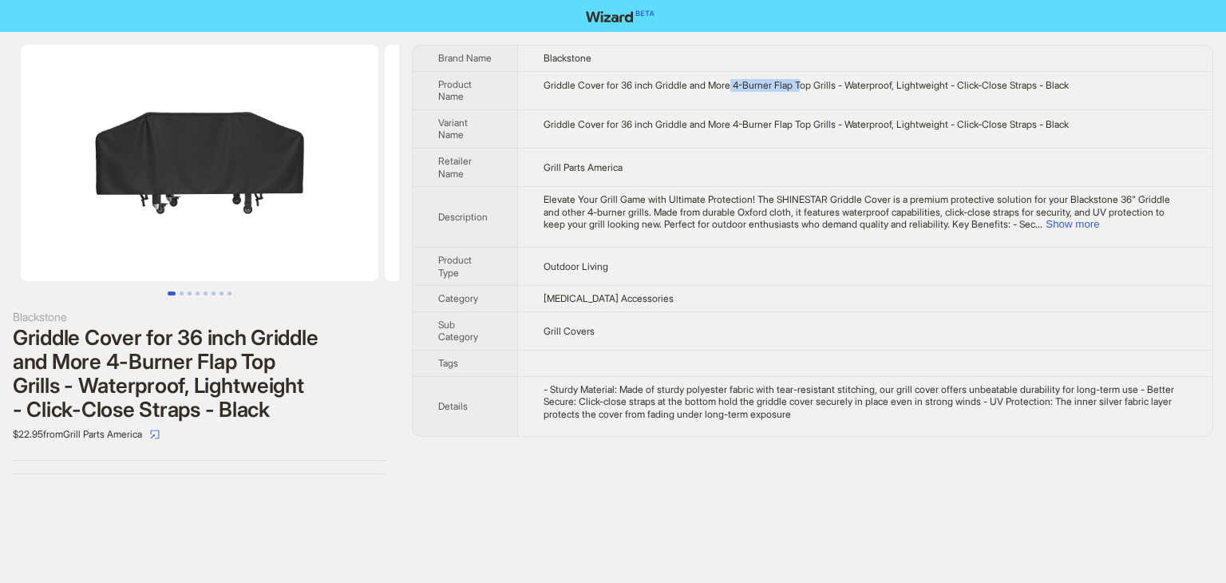
drag, startPoint x: 741, startPoint y: 85, endPoint x: 817, endPoint y: 84, distance: 75.9
click at [817, 84] on div "Griddle Cover for 36 inch Griddle and More 4-Burner Flap Top Grills - Waterproo…" at bounding box center [866, 85] width 644 height 13
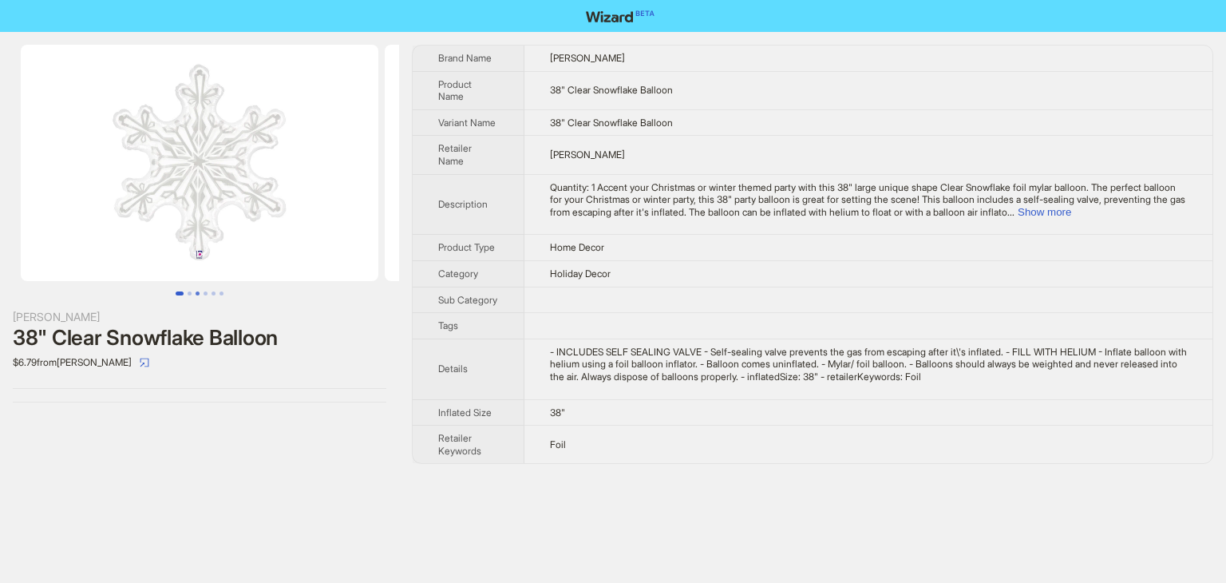
click at [196, 295] on button "Go to slide 3" at bounding box center [198, 293] width 4 height 4
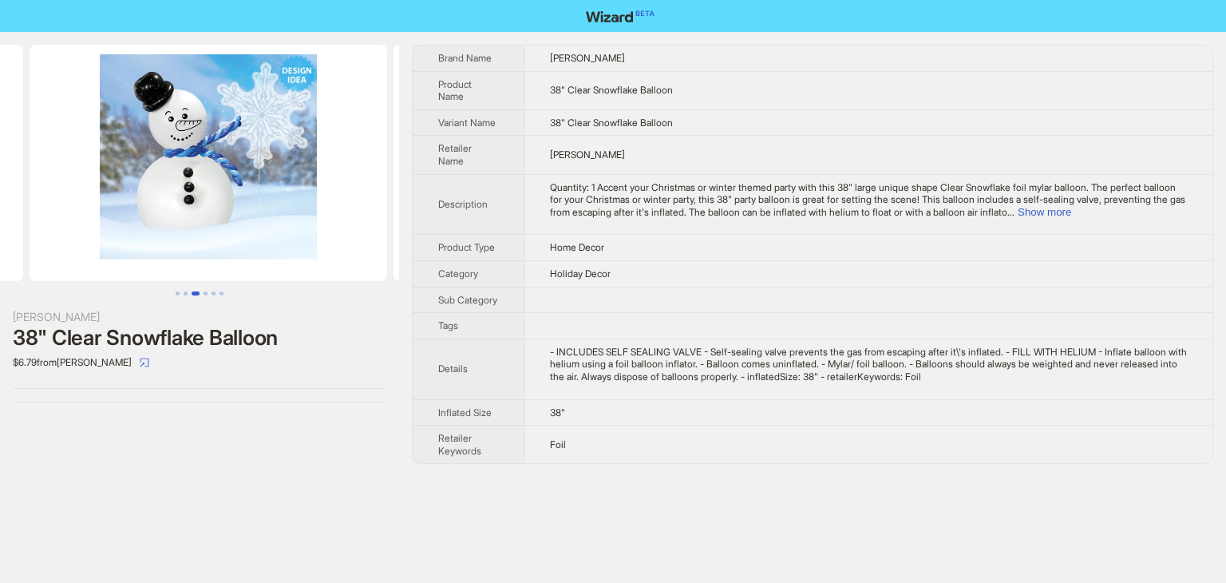
scroll to position [0, 728]
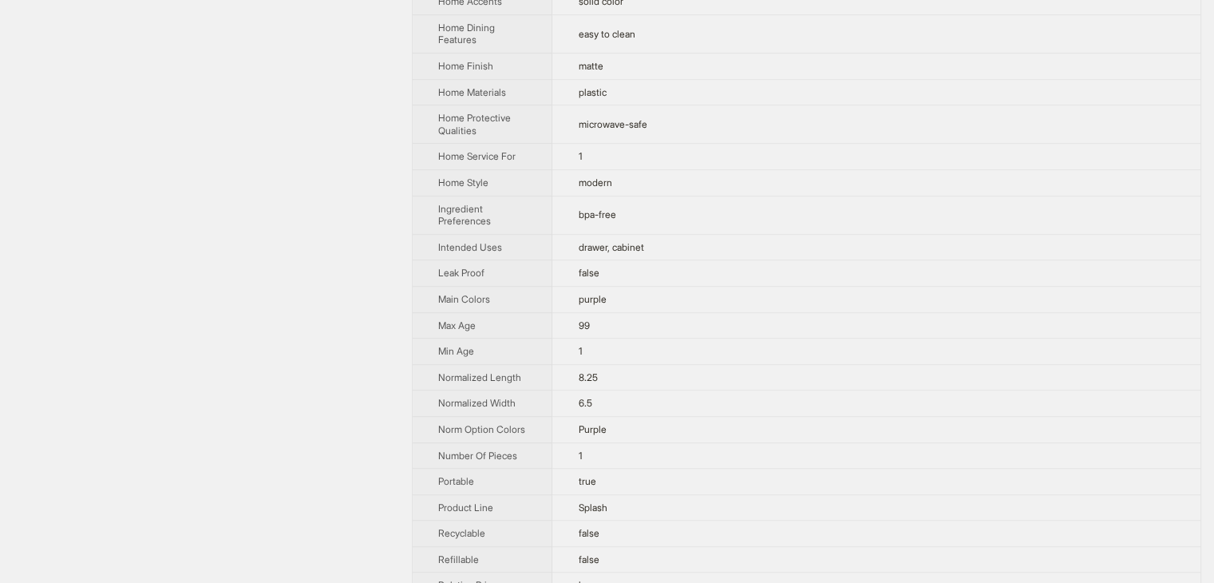
scroll to position [70, 0]
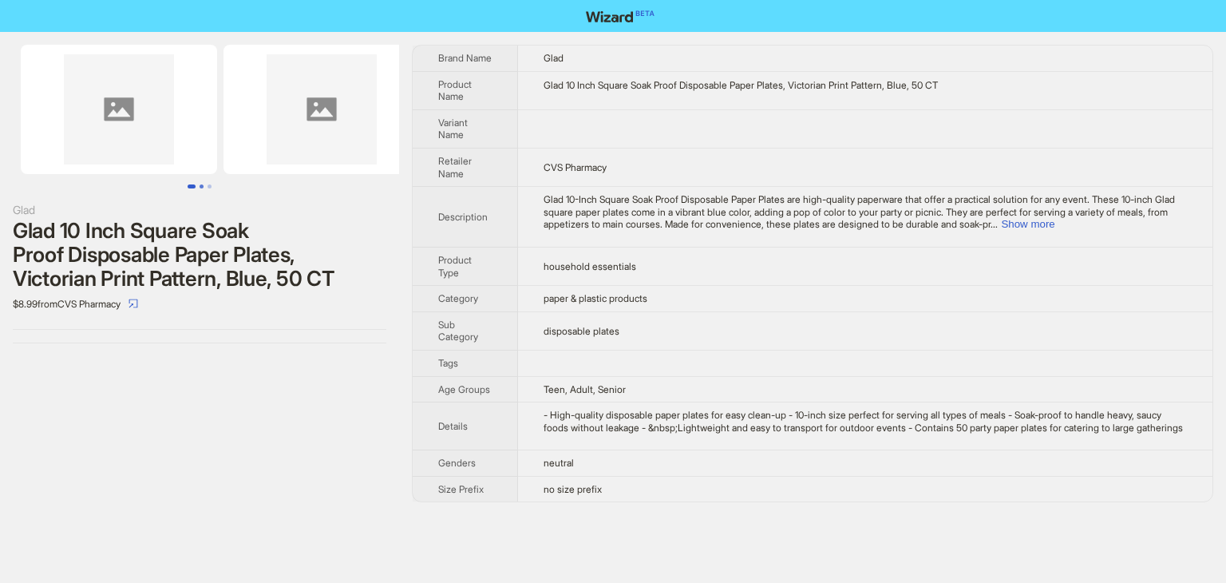
click at [200, 187] on button "Go to slide 2" at bounding box center [202, 186] width 4 height 4
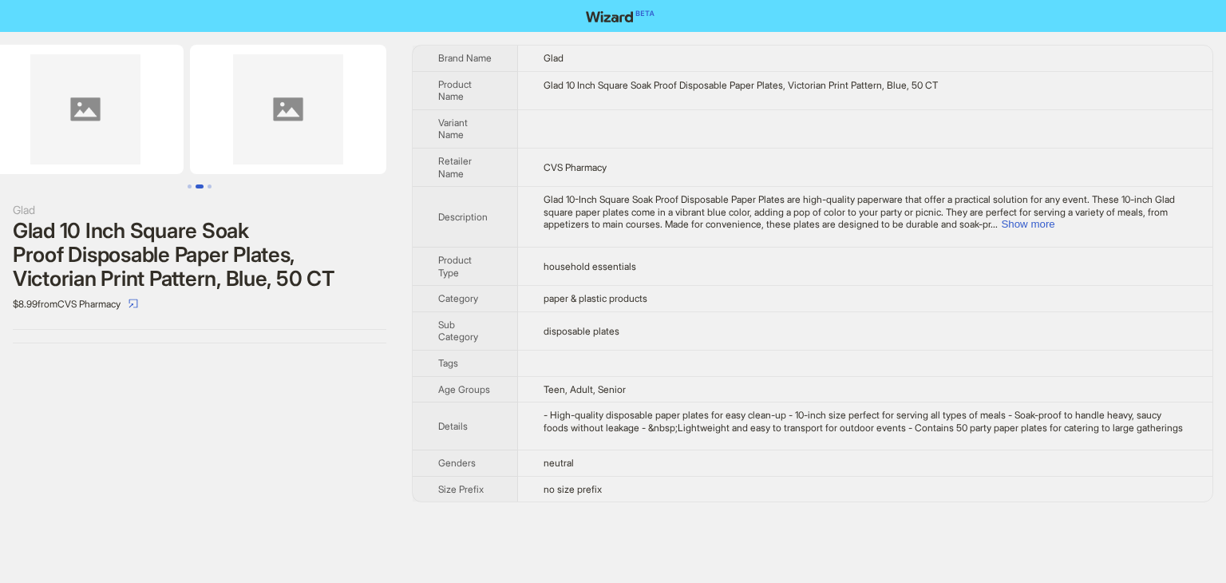
scroll to position [0, 244]
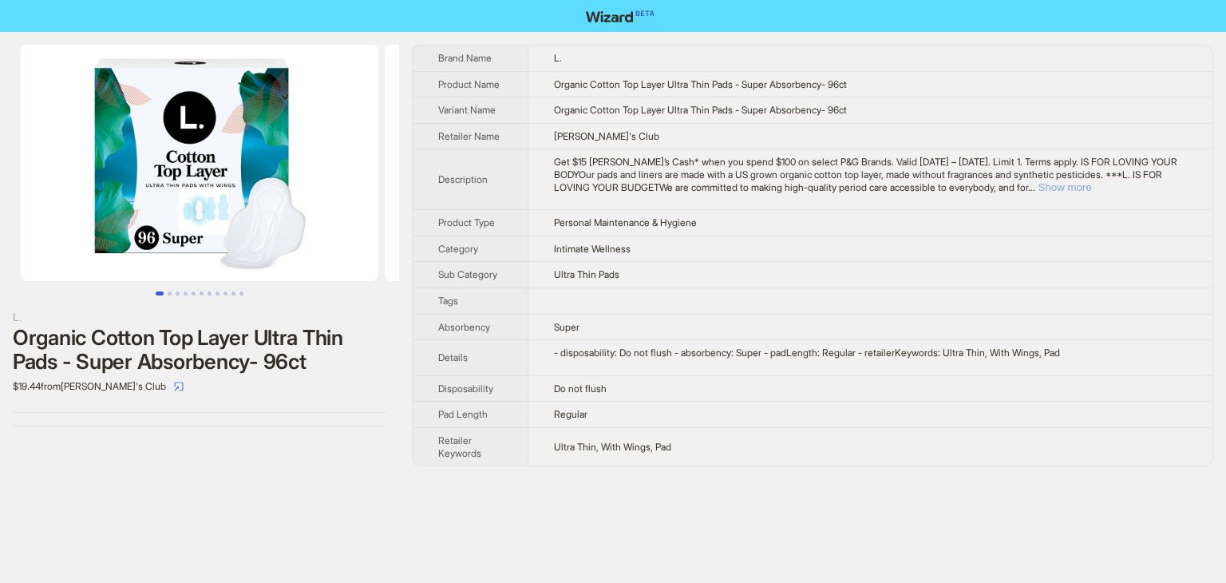
click at [1092, 184] on button "Show more" at bounding box center [1065, 187] width 53 height 12
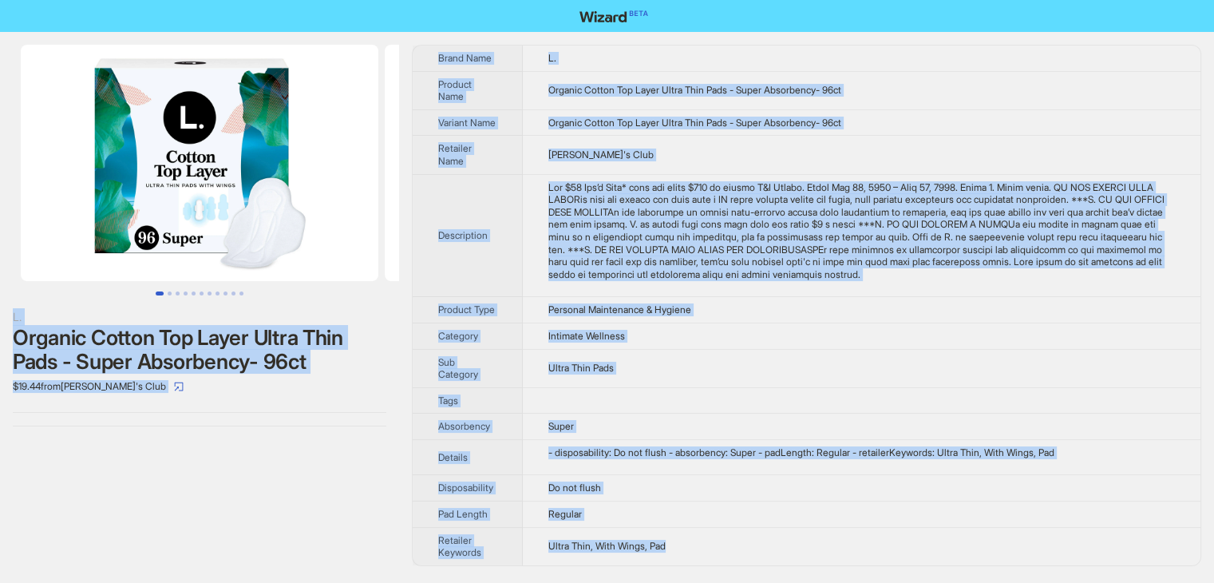
drag, startPoint x: 693, startPoint y: 552, endPoint x: 303, endPoint y: -69, distance: 733.2
click at [303, 0] on html "L. Organic Cotton Top Layer Ultra Thin Pads - Super Absorbency- 96ct $19.44 fro…" at bounding box center [607, 291] width 1214 height 583
copy div "L. Ipsumdo Sitame Con Adipi Elits Doei Temp - Incid Utlaboreet- 93do $05.00 mag…"
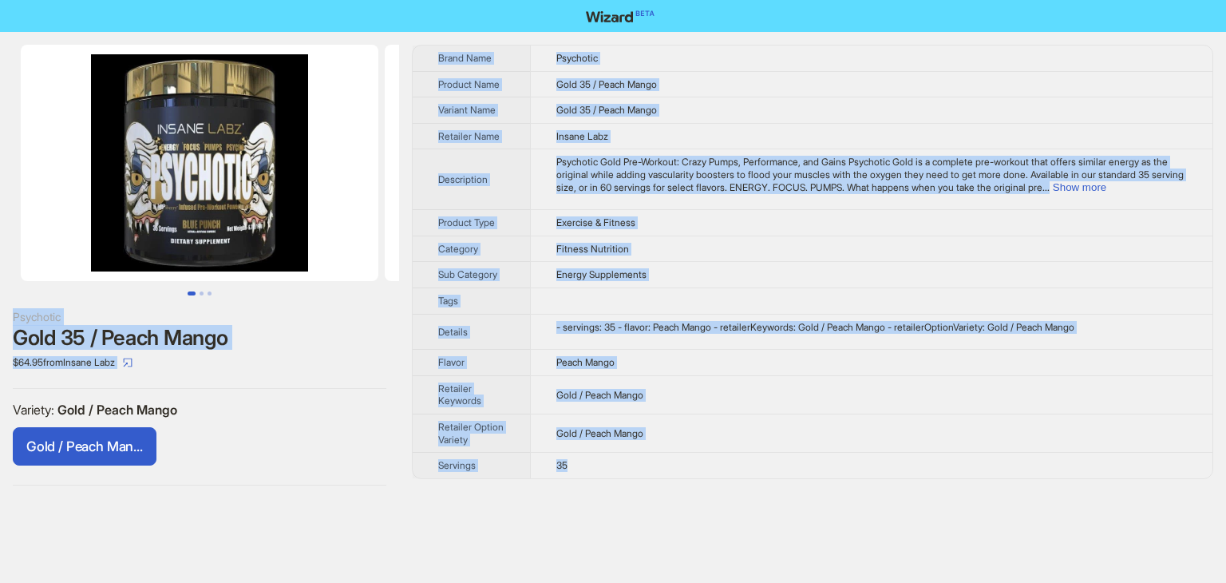
drag, startPoint x: 607, startPoint y: 464, endPoint x: 221, endPoint y: -29, distance: 625.6
click at [221, 0] on html "Psychotic Gold 35 / Peach Mango $64.95 from Insane Labz Variety : Gold / Peach …" at bounding box center [613, 291] width 1226 height 583
copy div "Psychotic Gold 35 / Peach Mango $64.95 from Insane Labz Variety : Gold / Peach …"
click at [757, 107] on td "Gold 35 / Peach Mango" at bounding box center [871, 110] width 683 height 26
